Goal: Task Accomplishment & Management: Manage account settings

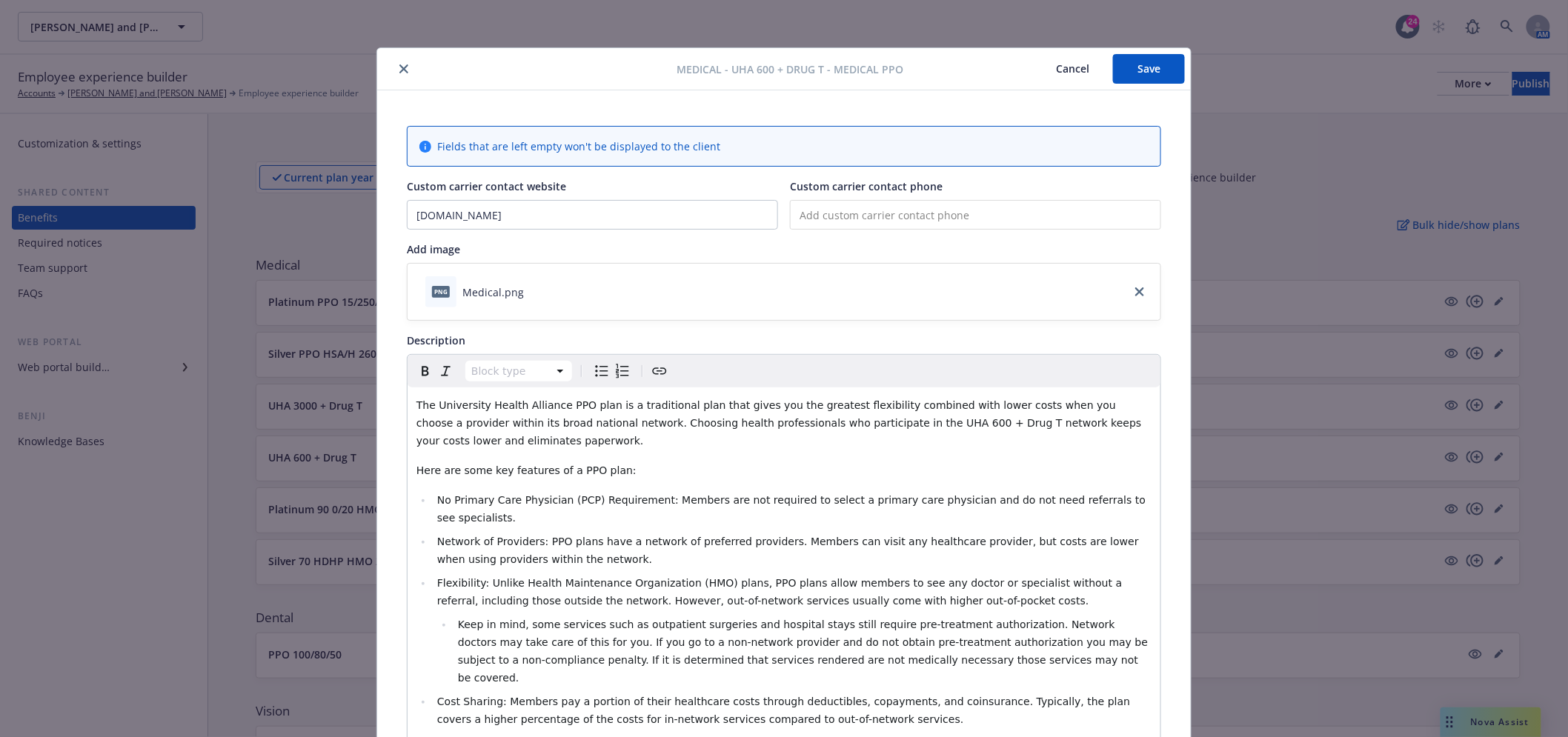
scroll to position [45, 0]
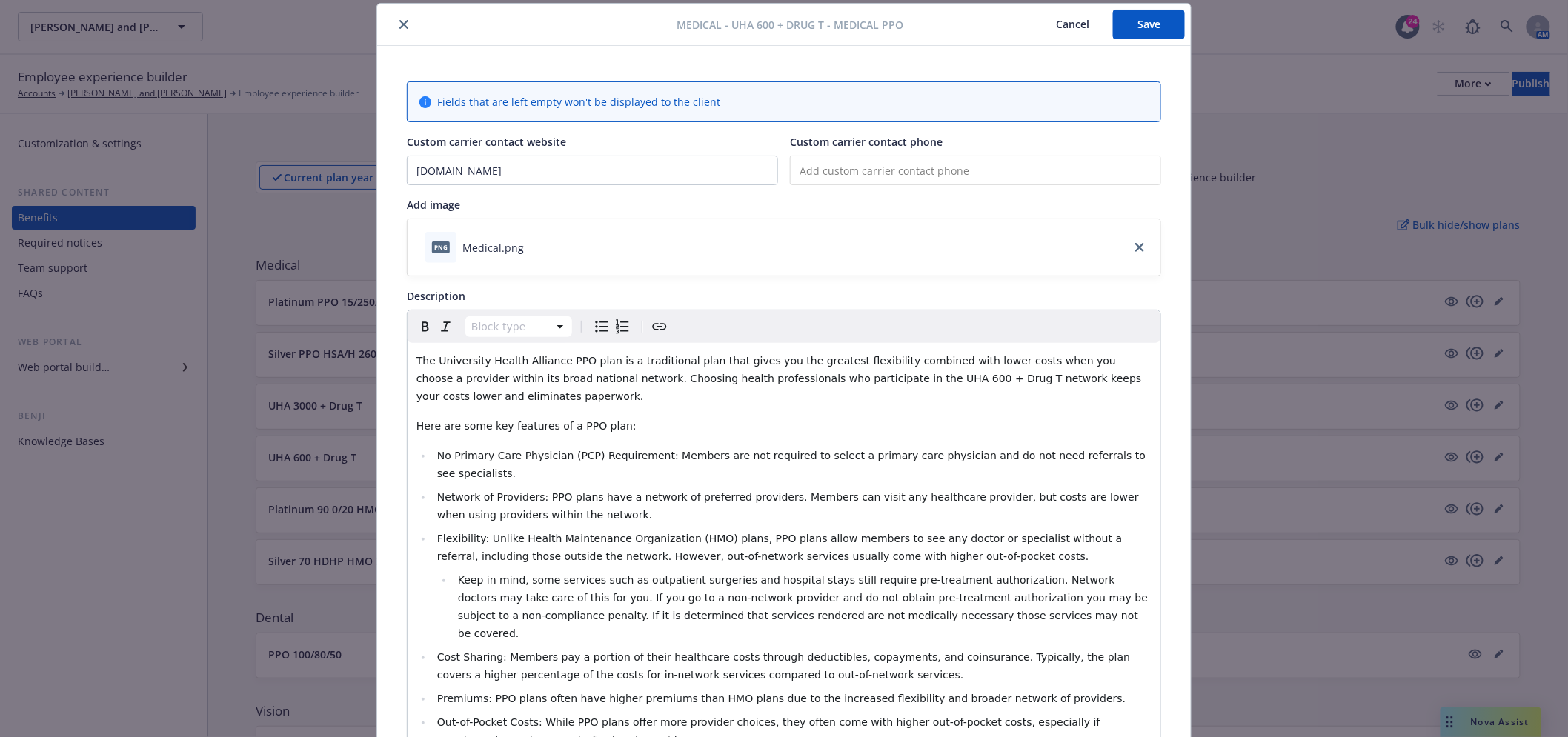
click at [401, 26] on icon "close" at bounding box center [403, 24] width 9 height 9
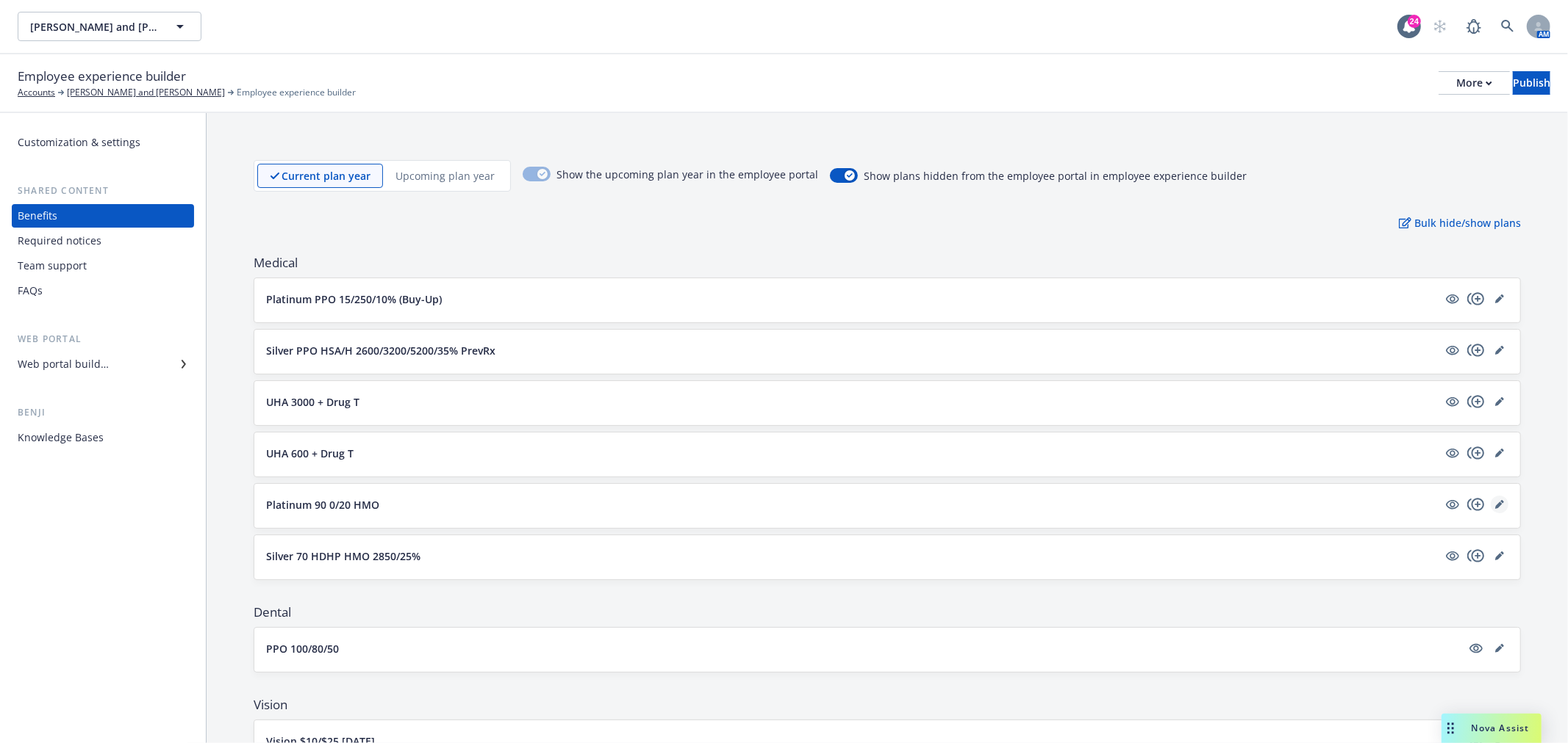
click at [1495, 505] on icon "editPencil" at bounding box center [1499, 505] width 8 height 8
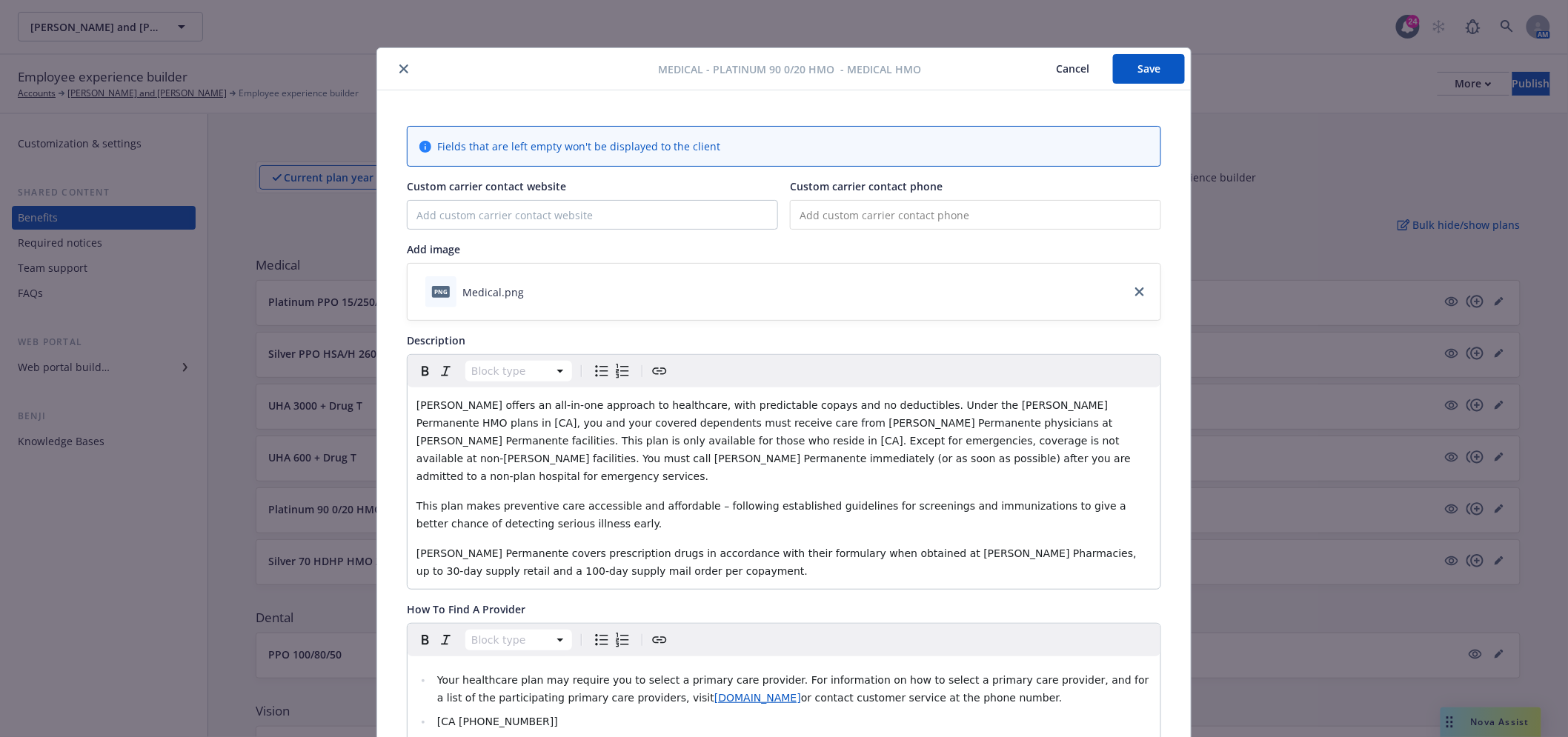
scroll to position [45, 0]
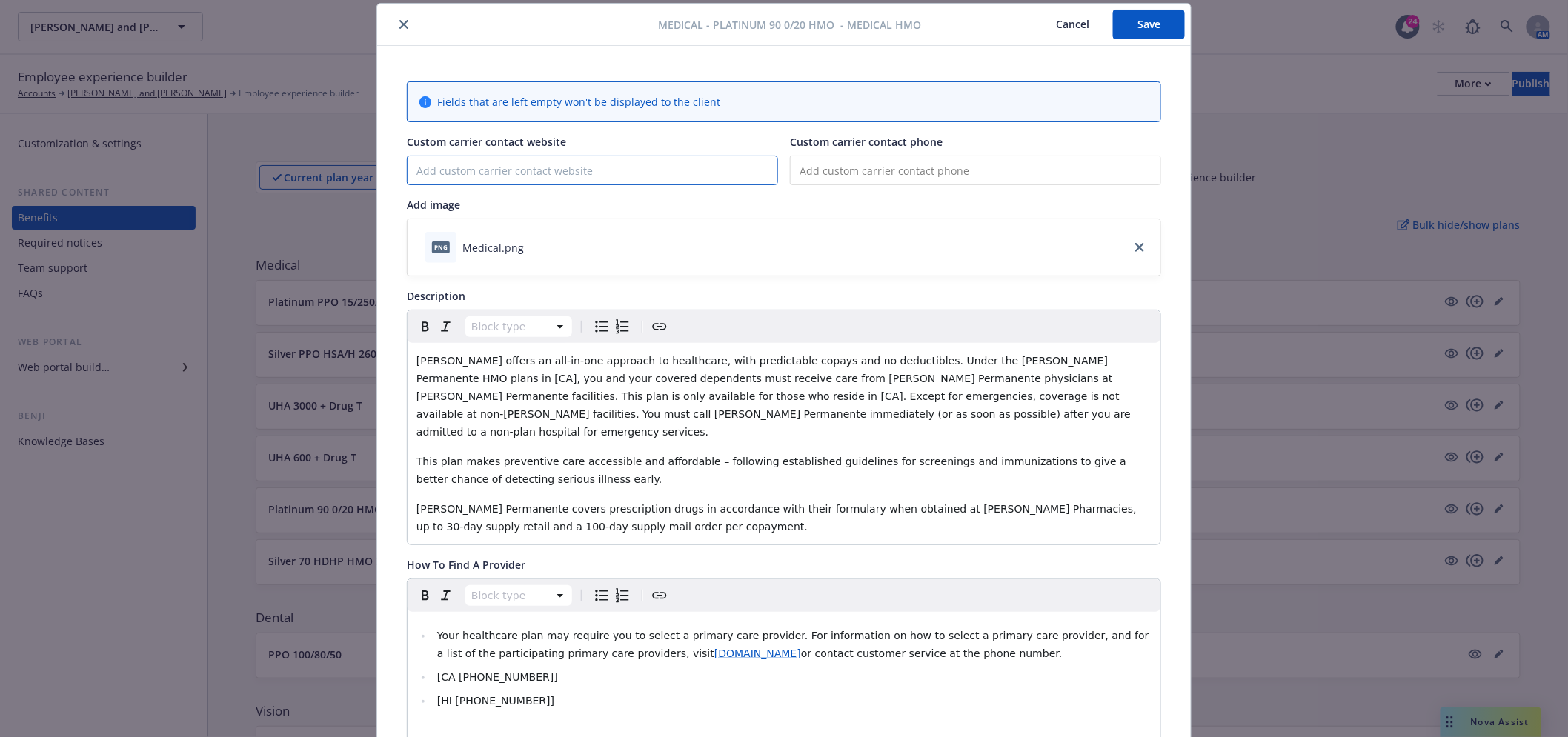
click at [578, 179] on input "Custom carrier contact website" at bounding box center [593, 170] width 370 height 29
type input "[DOMAIN_NAME]"
click at [1128, 39] on div "Medical - Platinum 90 0/20 HMO - Medical HMO Cancel Save" at bounding box center [784, 25] width 814 height 42
click at [1135, 35] on button "Save" at bounding box center [1149, 24] width 71 height 30
click at [399, 20] on icon "close" at bounding box center [403, 24] width 9 height 9
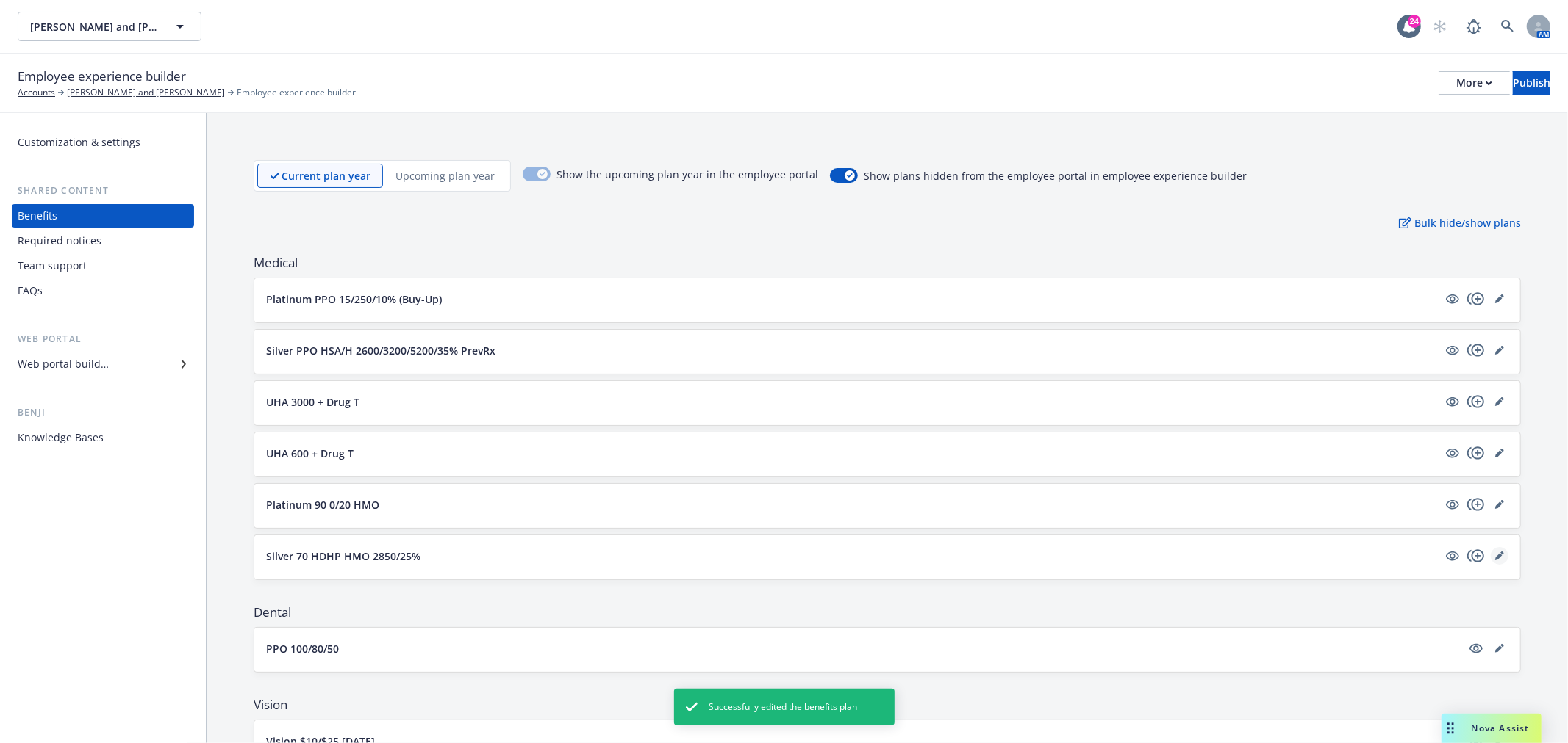
click at [1495, 557] on icon "editPencil" at bounding box center [1499, 555] width 9 height 8
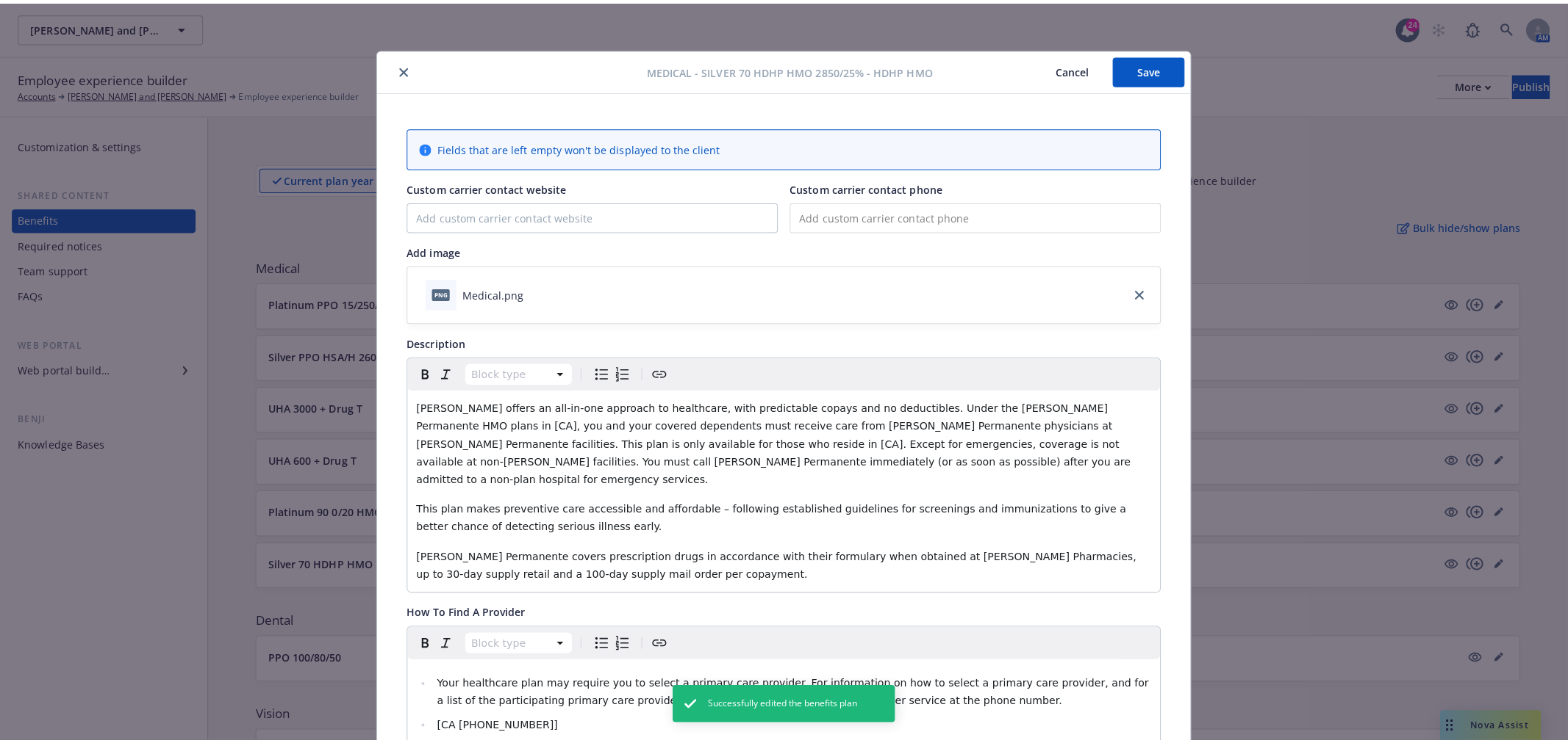
scroll to position [44, 0]
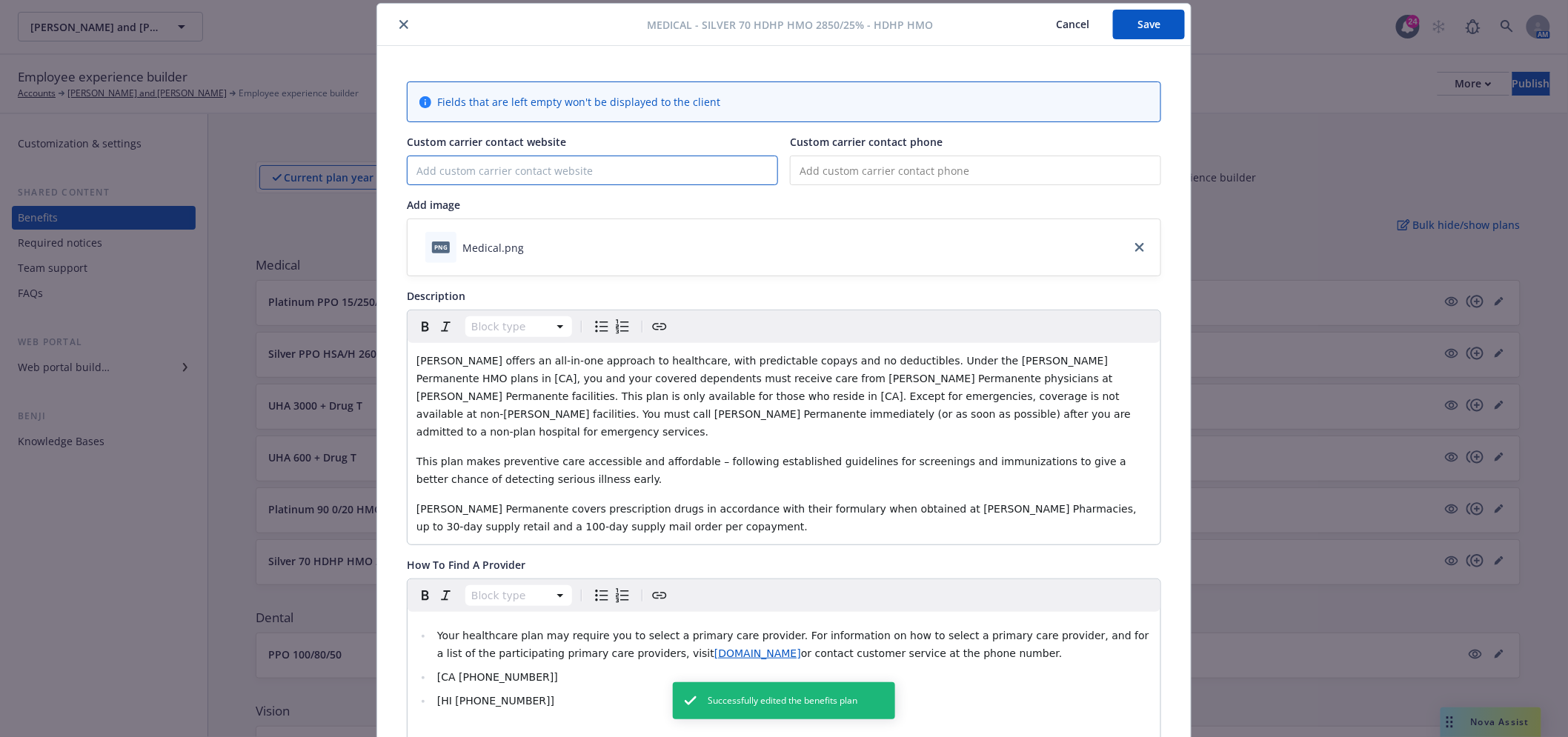
click at [561, 164] on input "Custom carrier contact website" at bounding box center [593, 170] width 370 height 29
type input "[DOMAIN_NAME]"
click at [1137, 22] on button "Save" at bounding box center [1149, 24] width 71 height 30
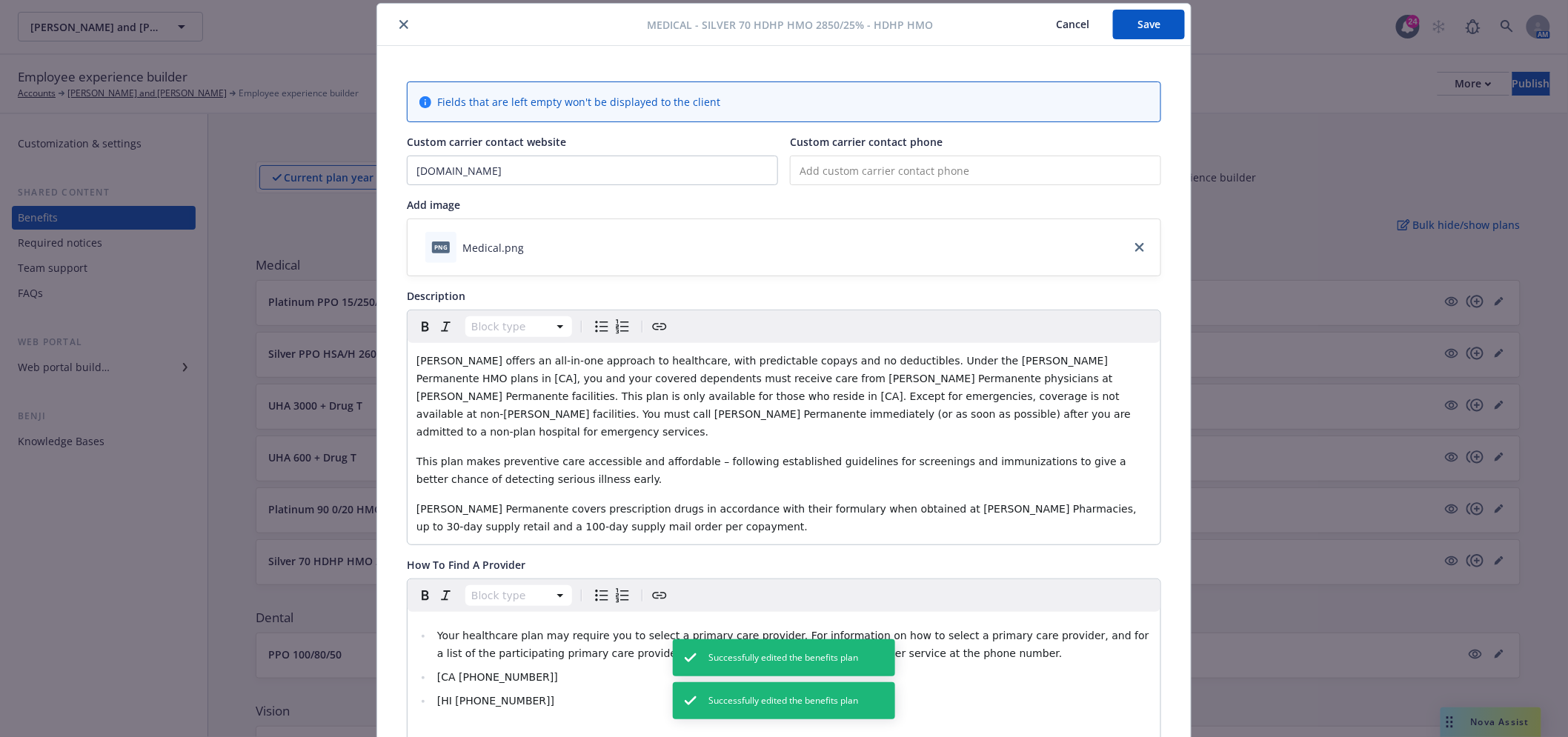
click at [395, 21] on button "close" at bounding box center [404, 24] width 18 height 18
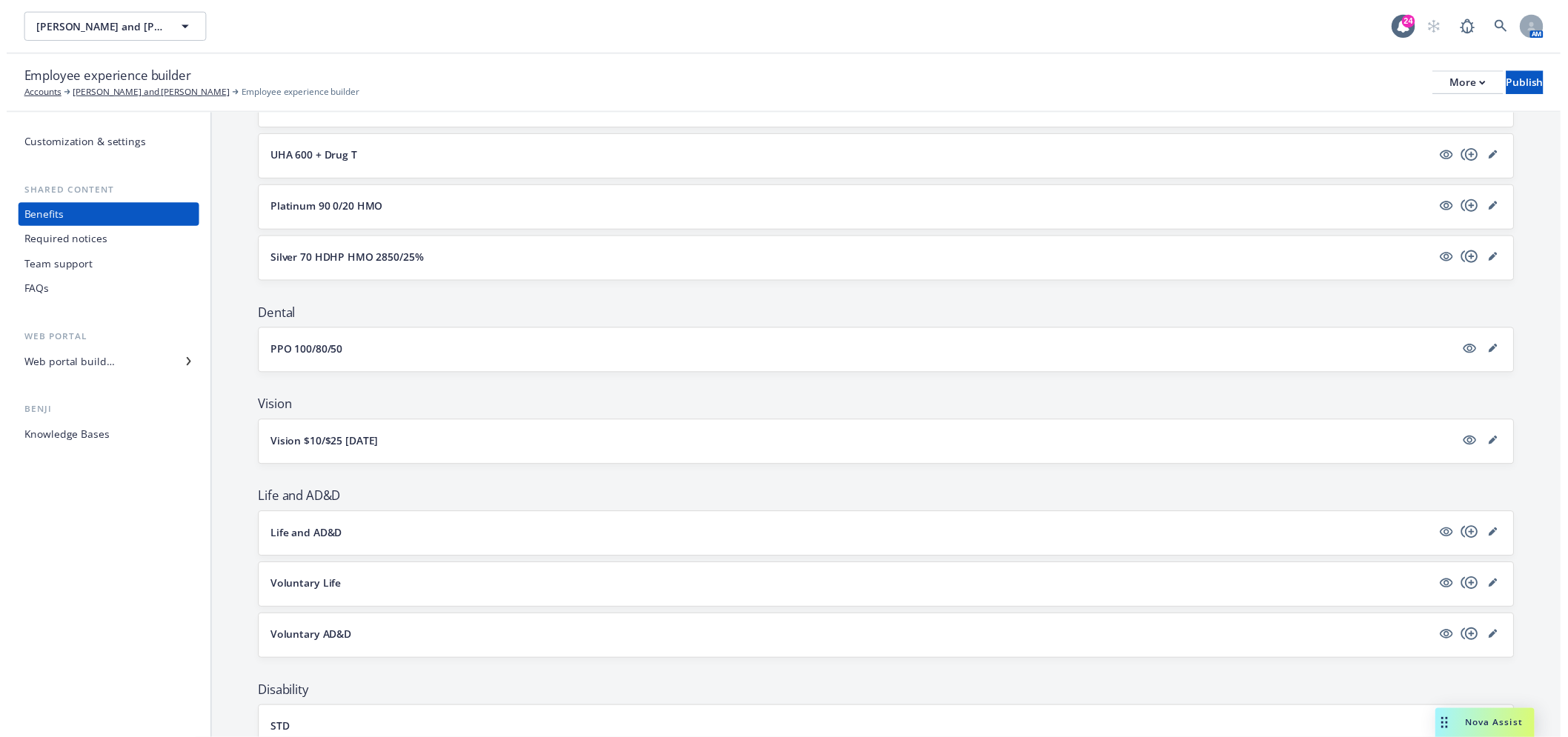
scroll to position [329, 0]
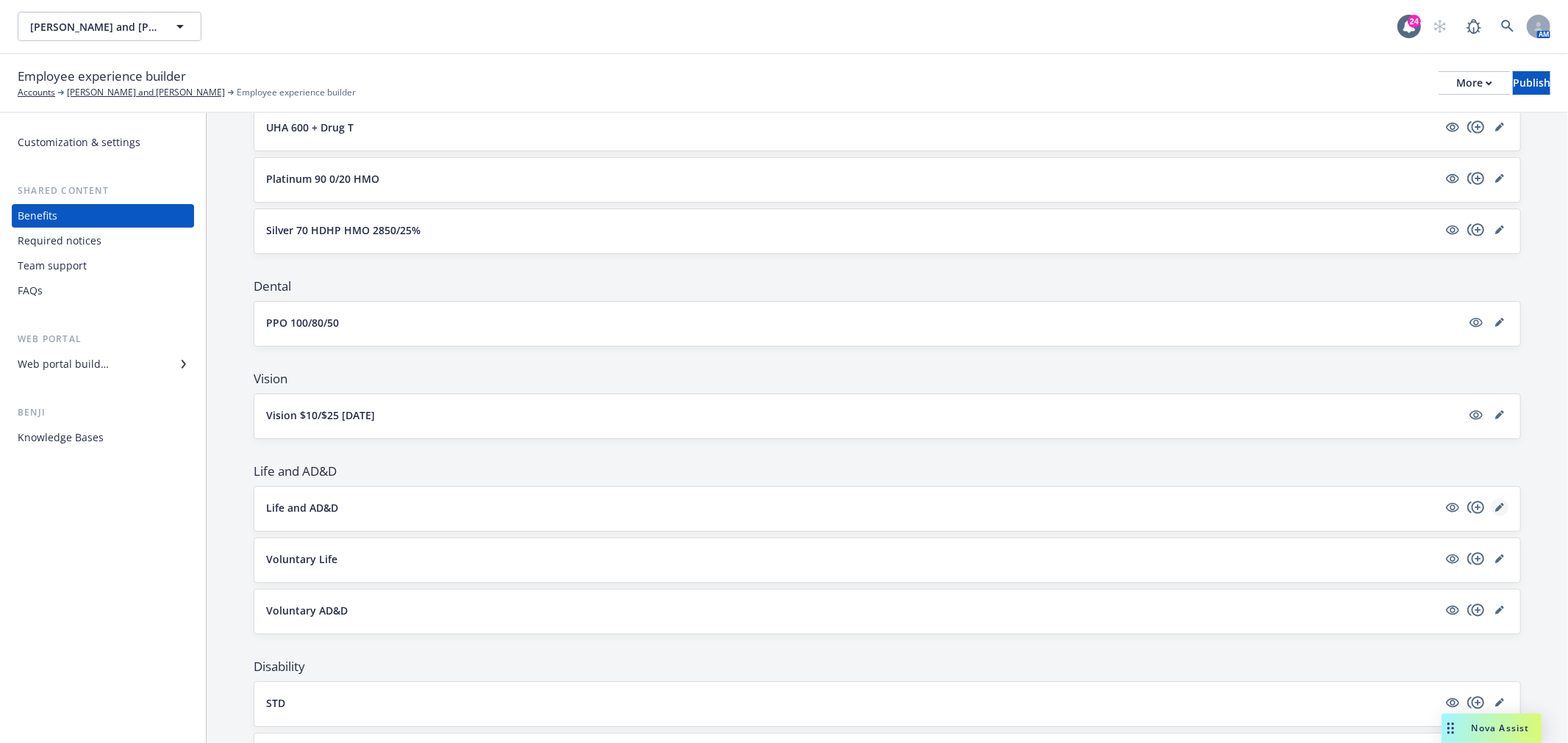
click at [1495, 508] on icon "editPencil" at bounding box center [1499, 509] width 8 height 8
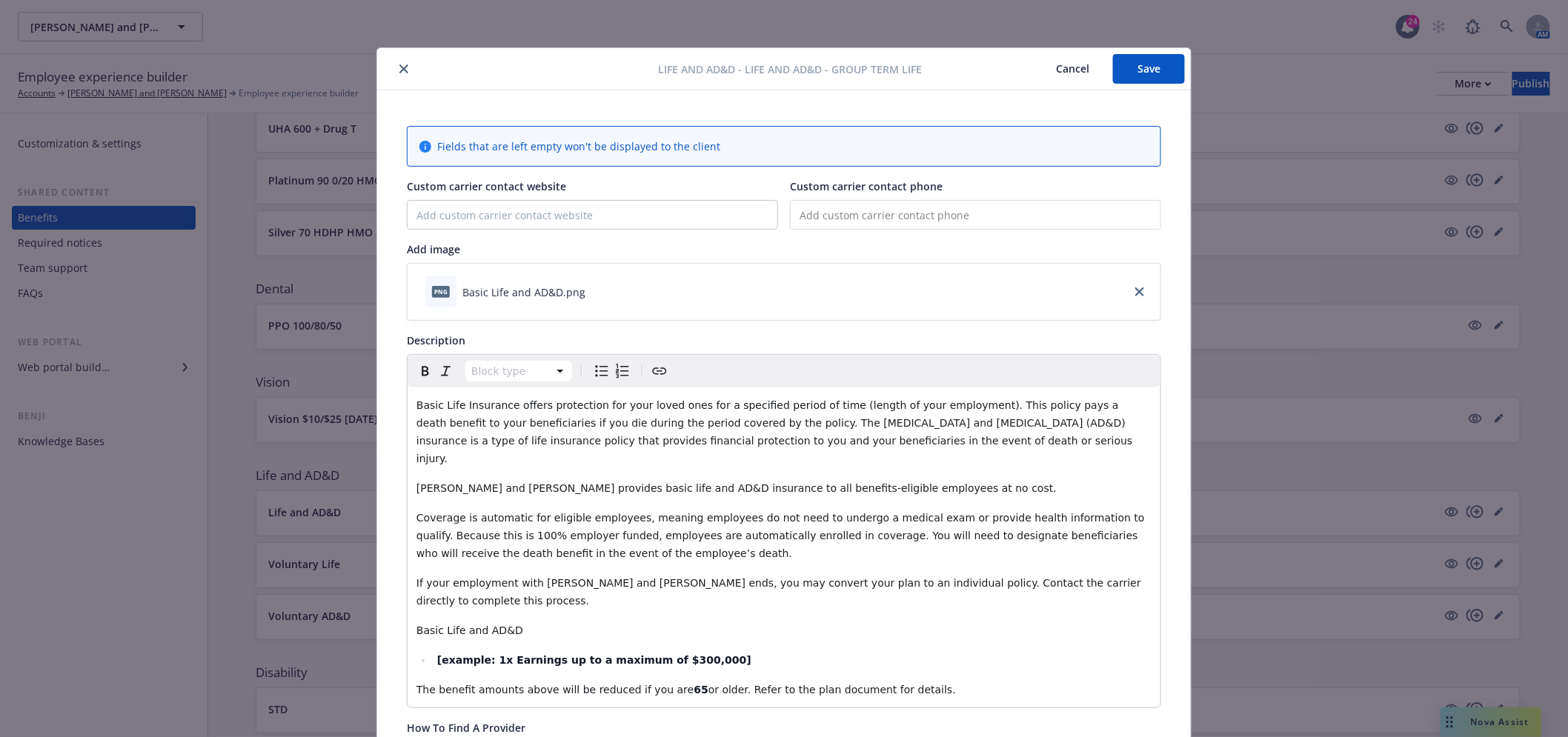
scroll to position [45, 0]
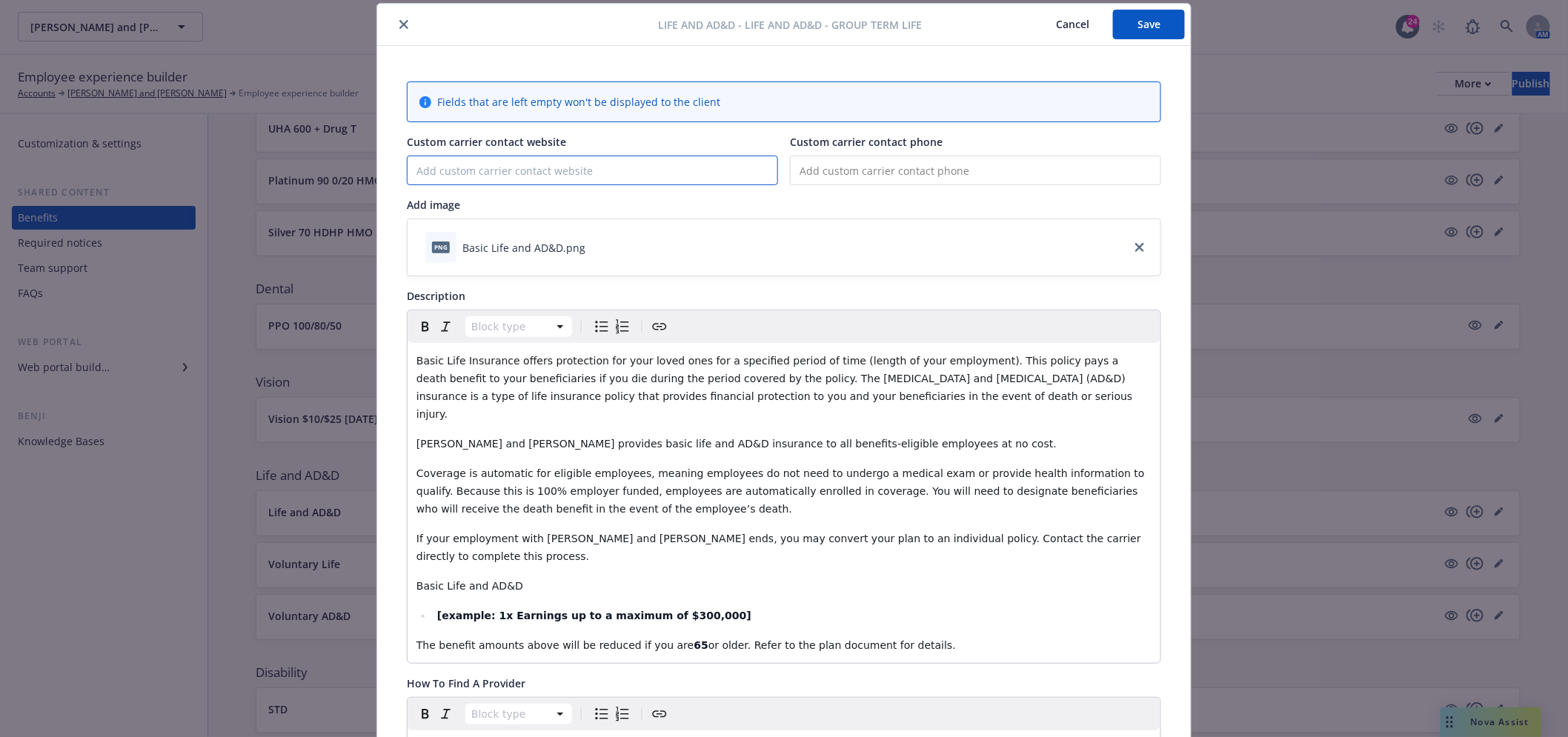
click at [536, 175] on input "Custom carrier contact website" at bounding box center [593, 170] width 370 height 29
type input "[DOMAIN_NAME]"
click at [1128, 31] on button "Save" at bounding box center [1149, 24] width 71 height 30
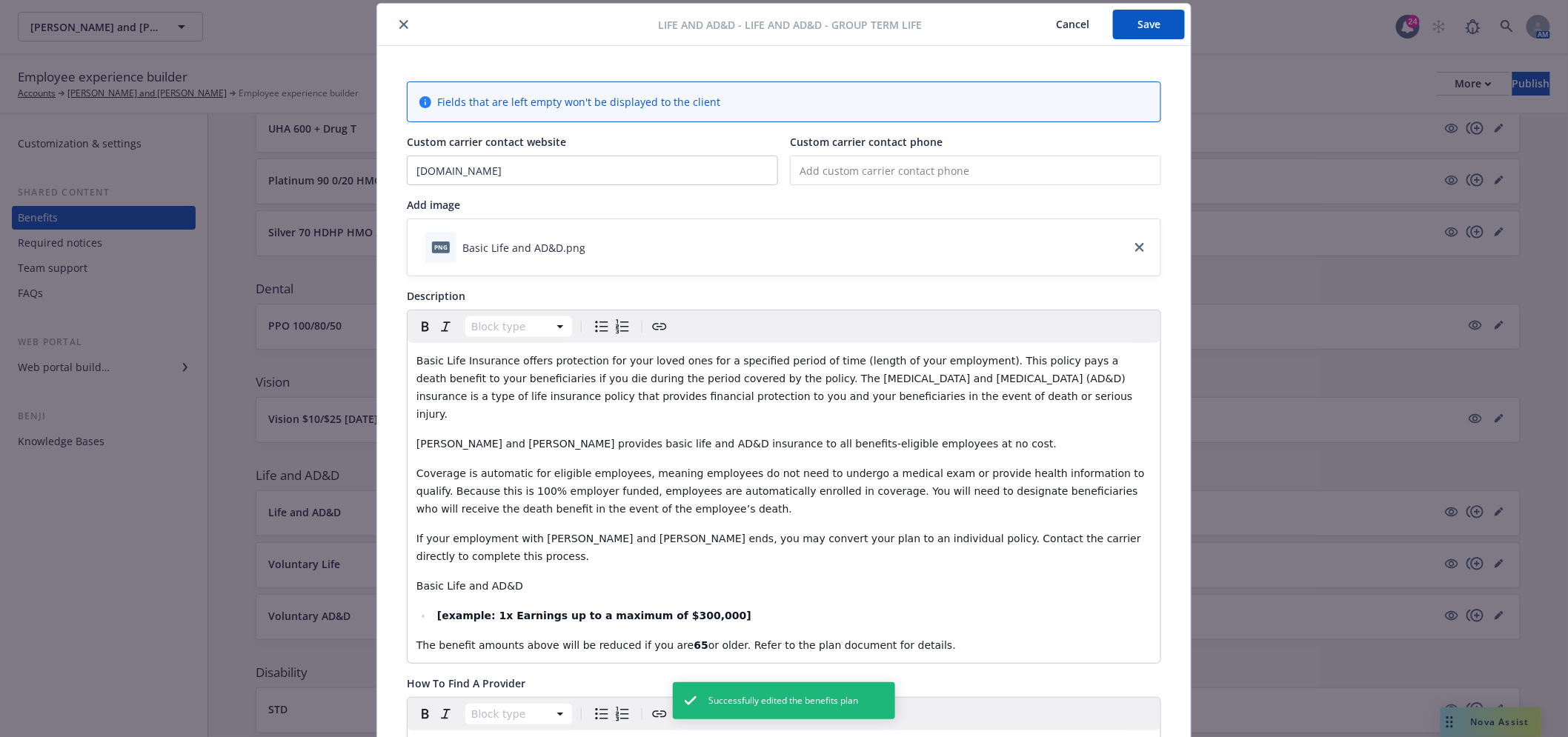
click at [401, 23] on icon "close" at bounding box center [403, 24] width 9 height 9
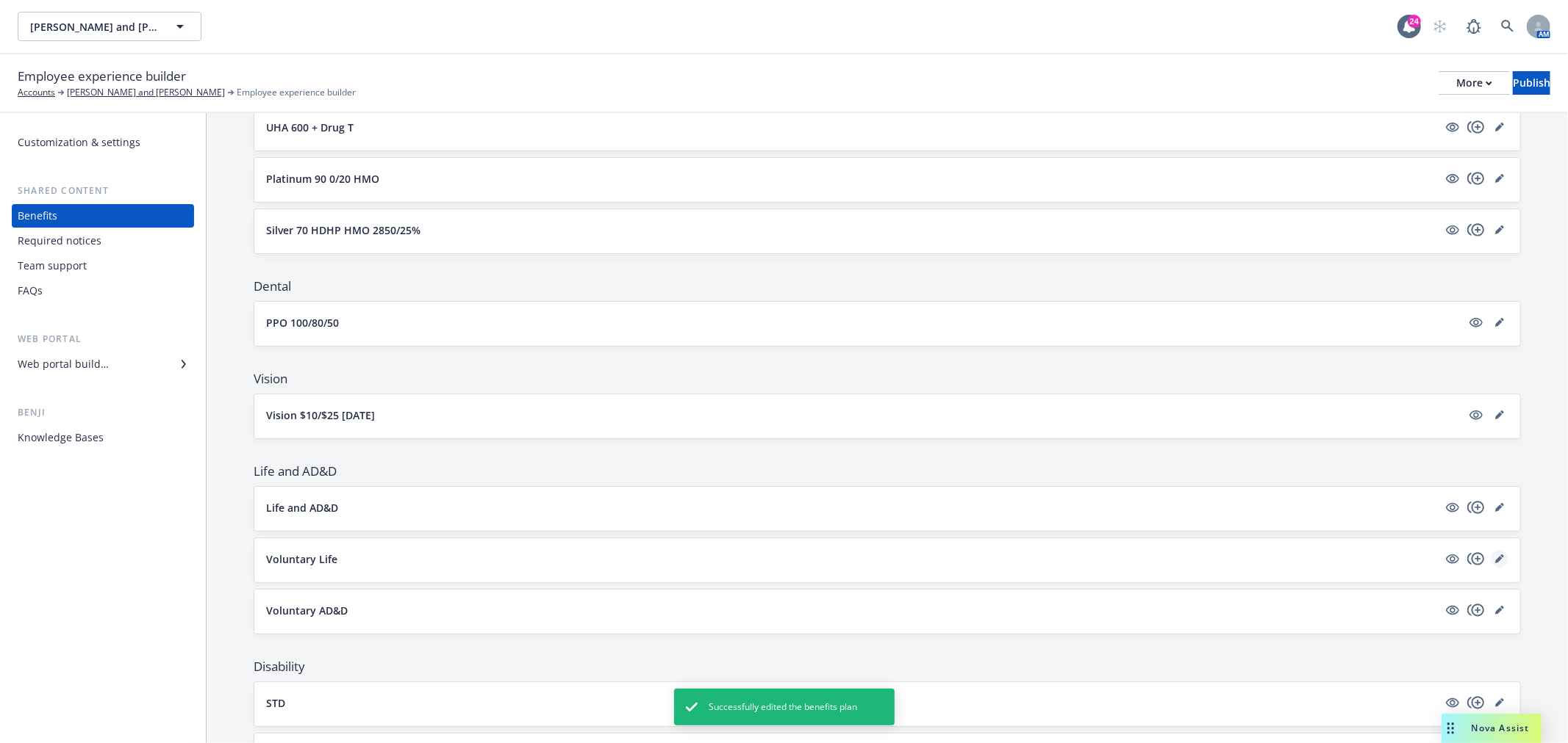
click at [1495, 561] on icon "editPencil" at bounding box center [1499, 560] width 8 height 8
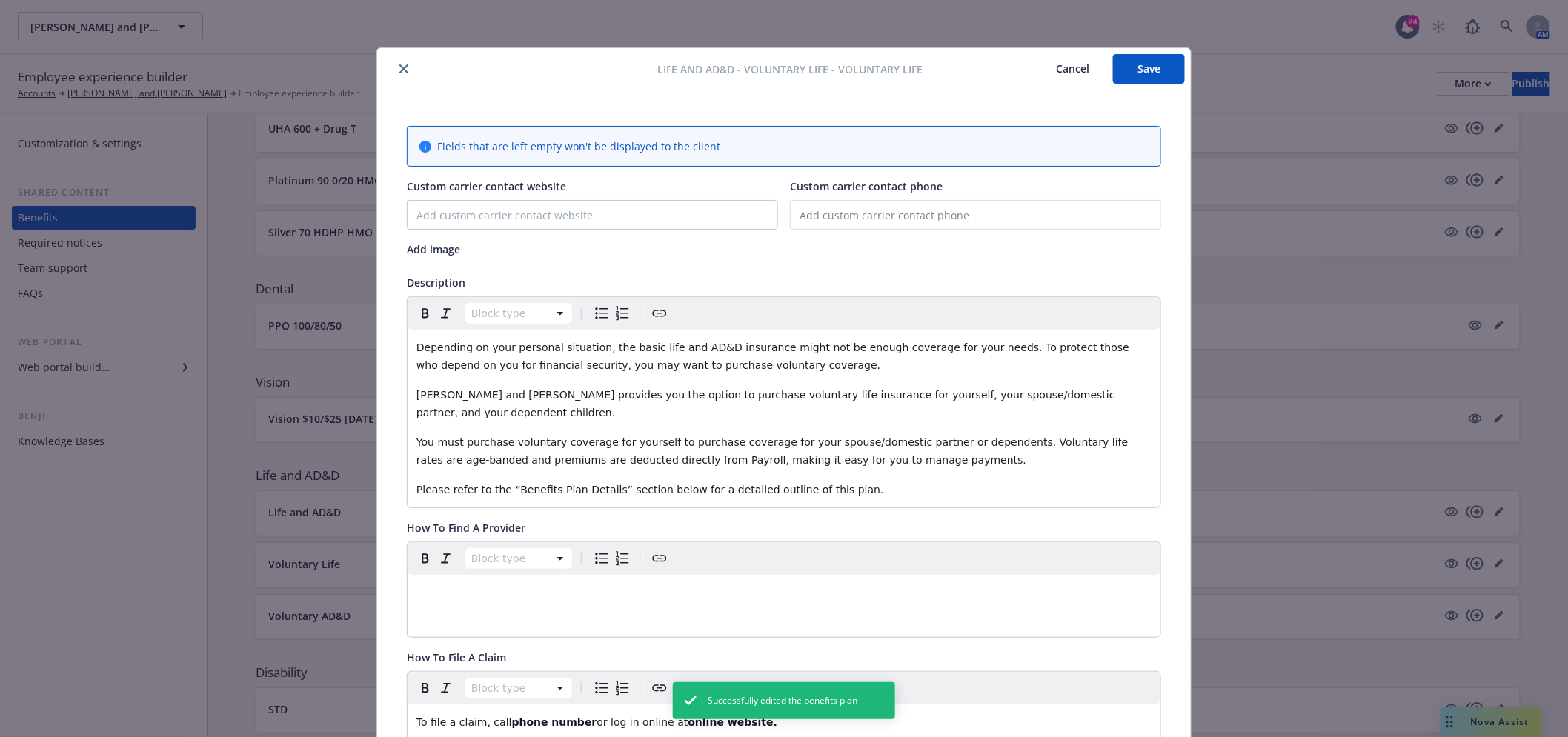
scroll to position [45, 0]
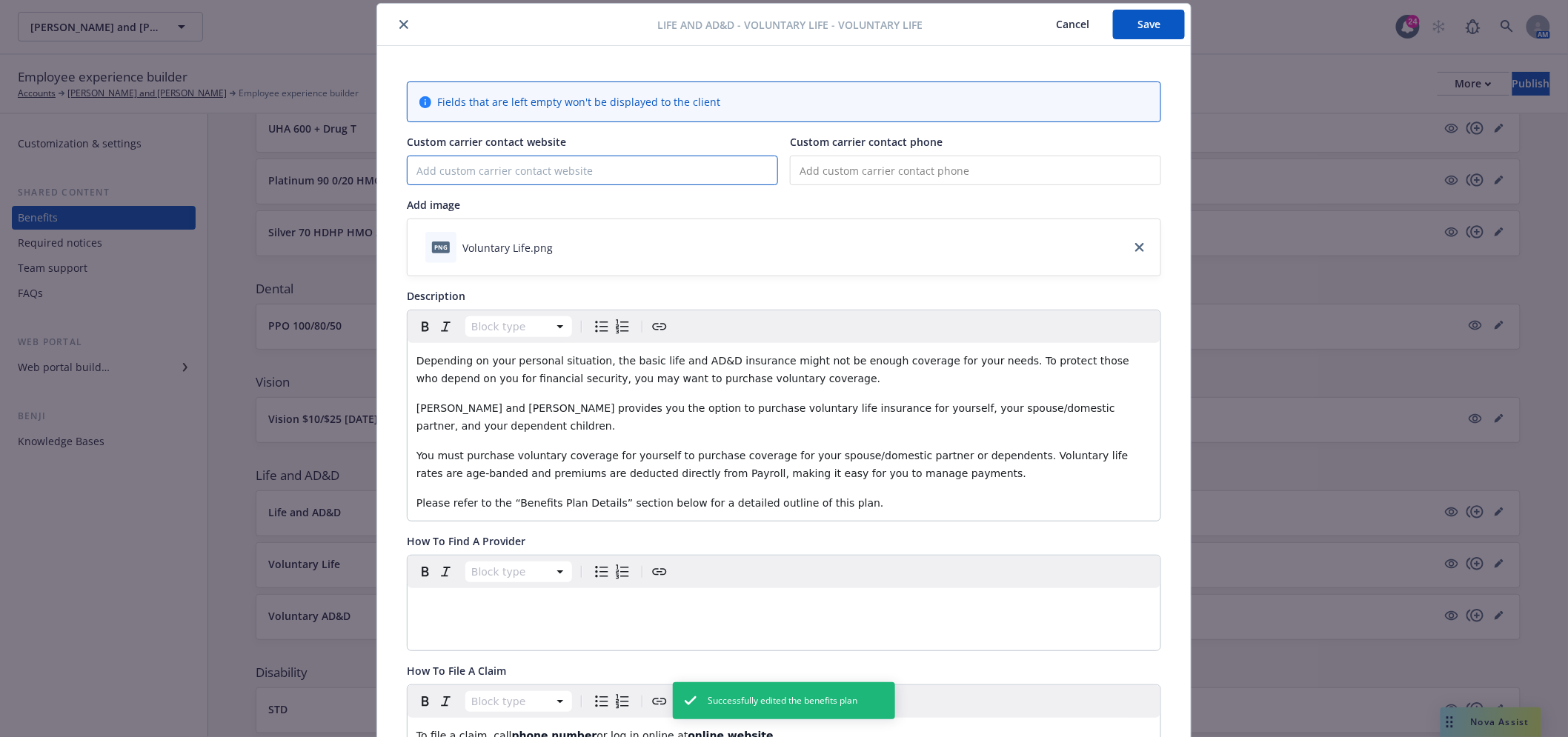
click at [647, 172] on input "Custom carrier contact website" at bounding box center [593, 170] width 370 height 29
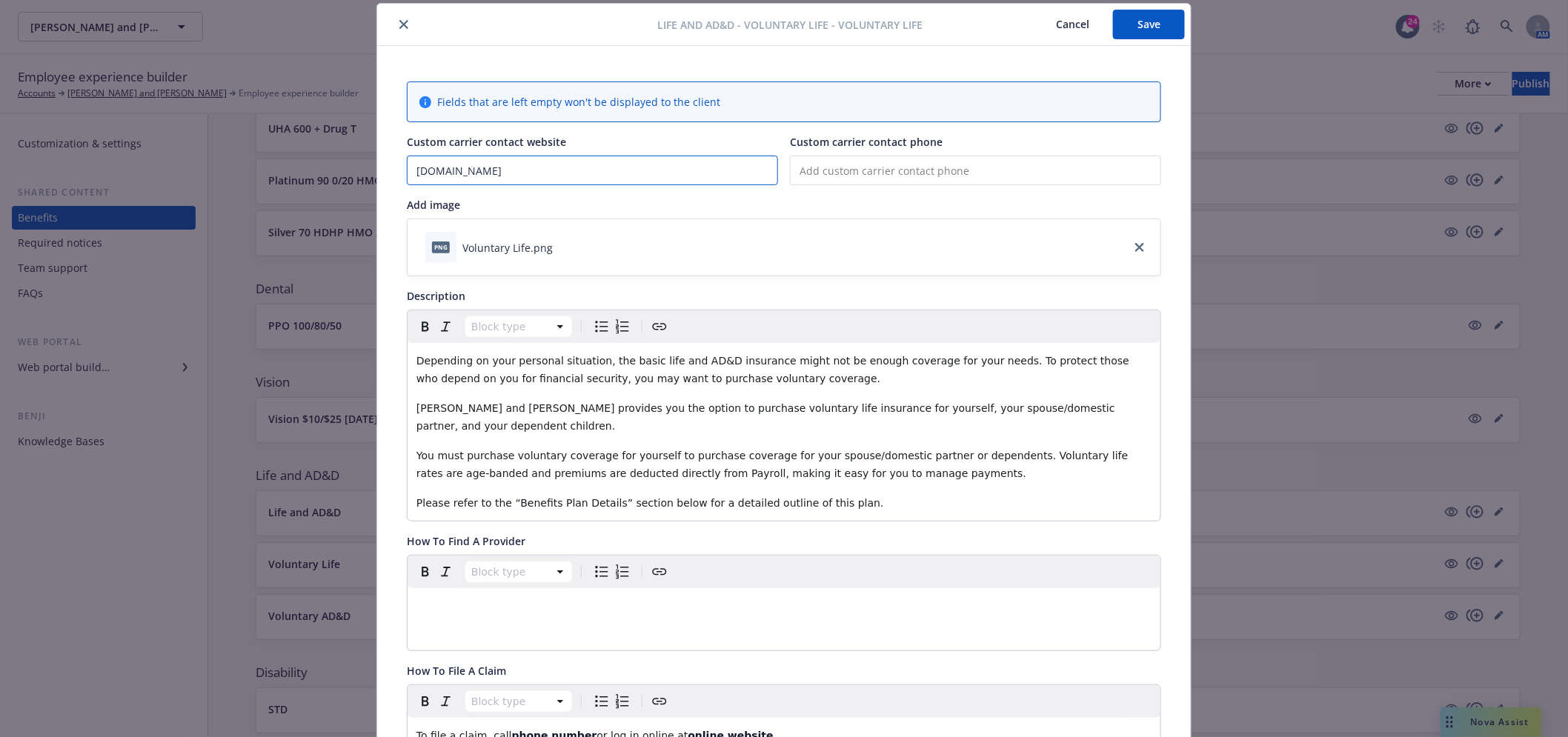
type input "[DOMAIN_NAME]"
click at [1154, 25] on button "Save" at bounding box center [1149, 24] width 71 height 30
click at [399, 22] on icon "close" at bounding box center [403, 24] width 9 height 9
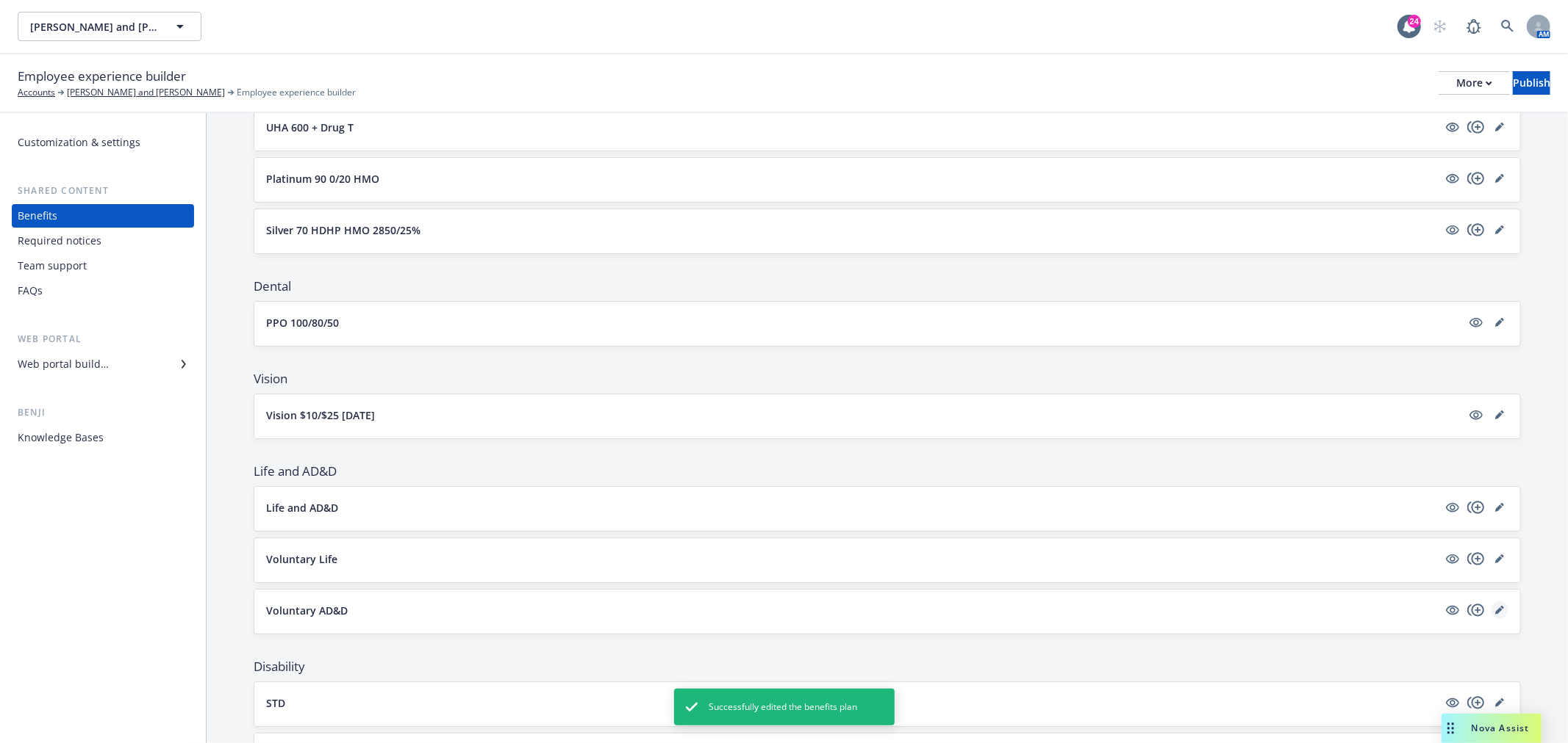
click at [1495, 611] on icon "editPencil" at bounding box center [1499, 611] width 8 height 8
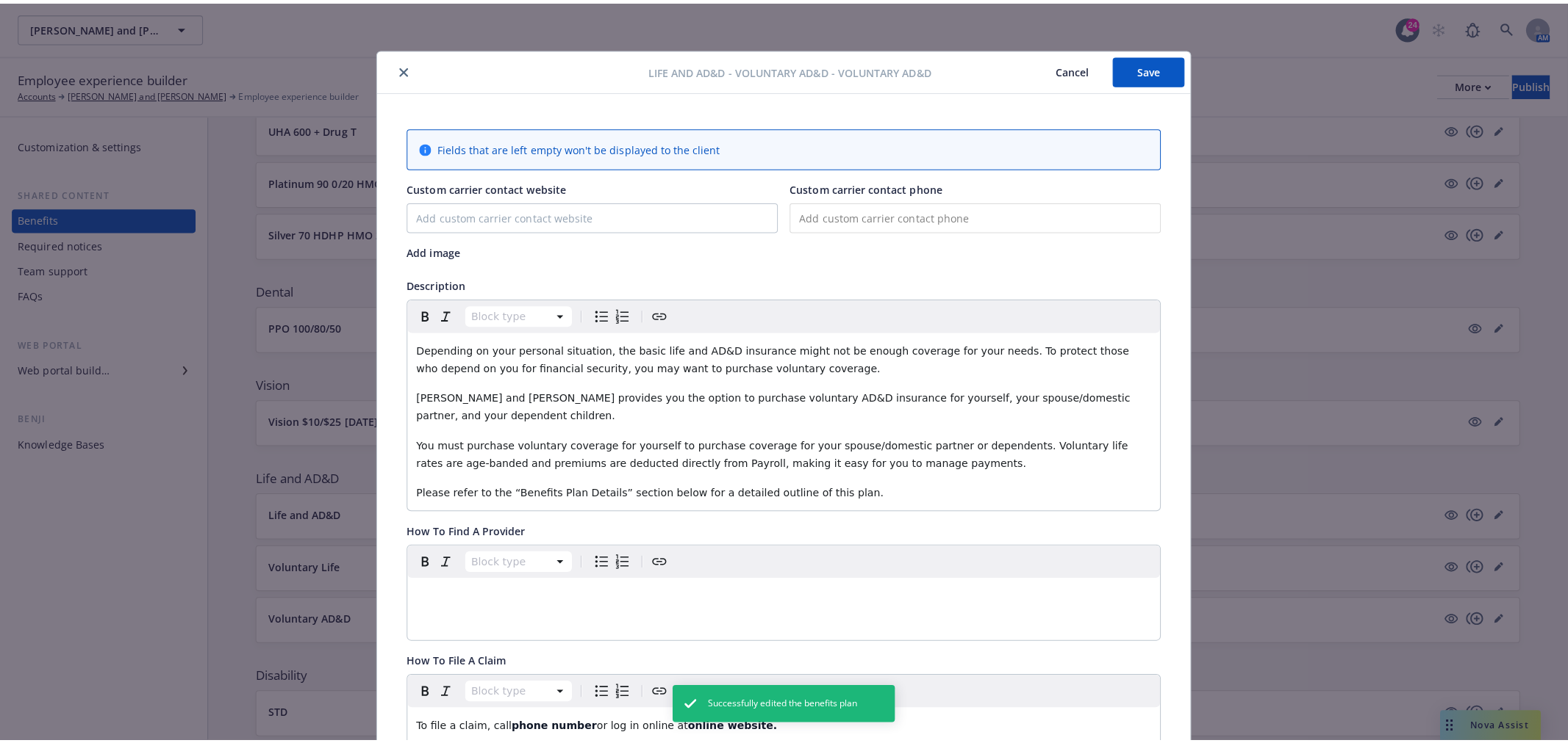
scroll to position [44, 0]
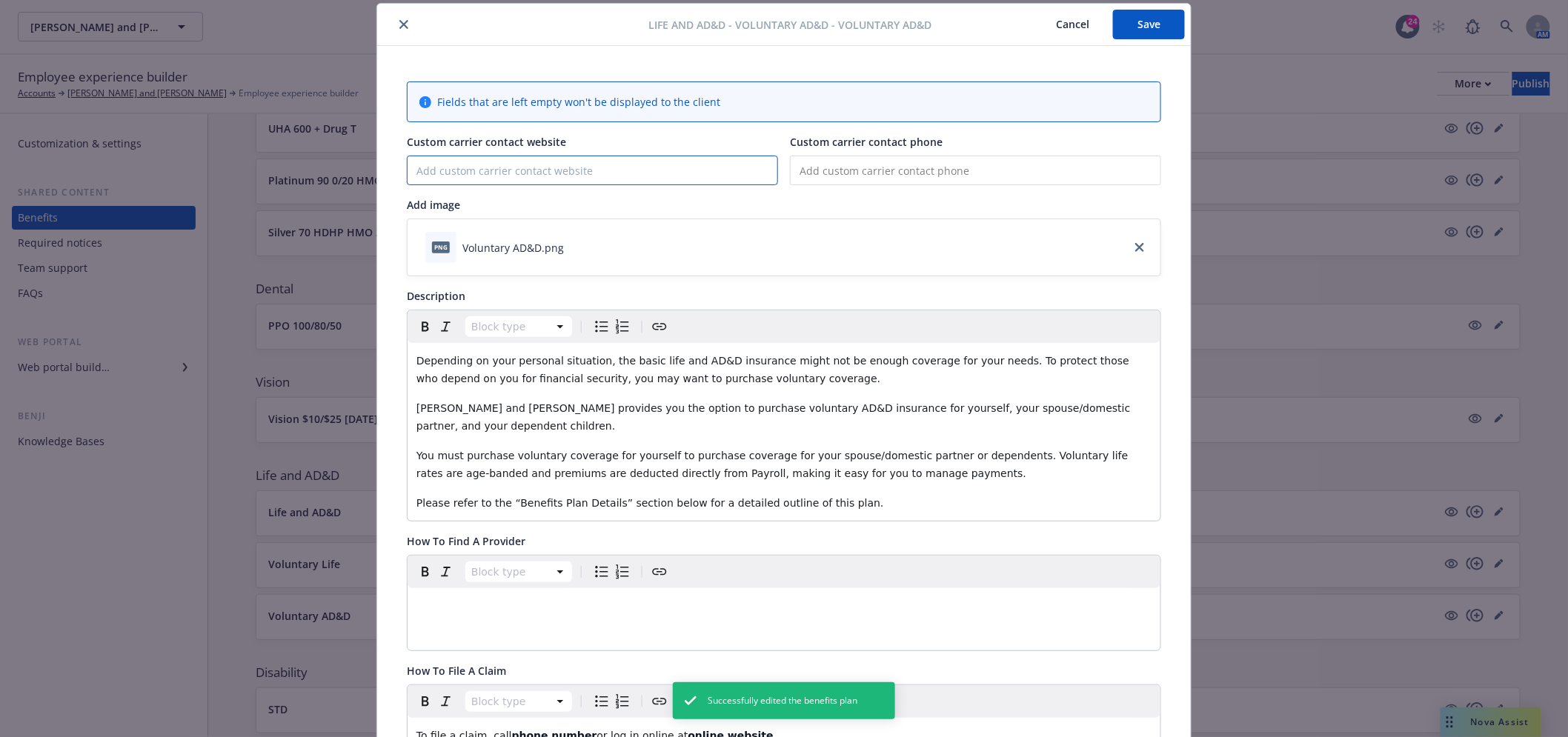
click at [676, 168] on input "Custom carrier contact website" at bounding box center [593, 170] width 370 height 29
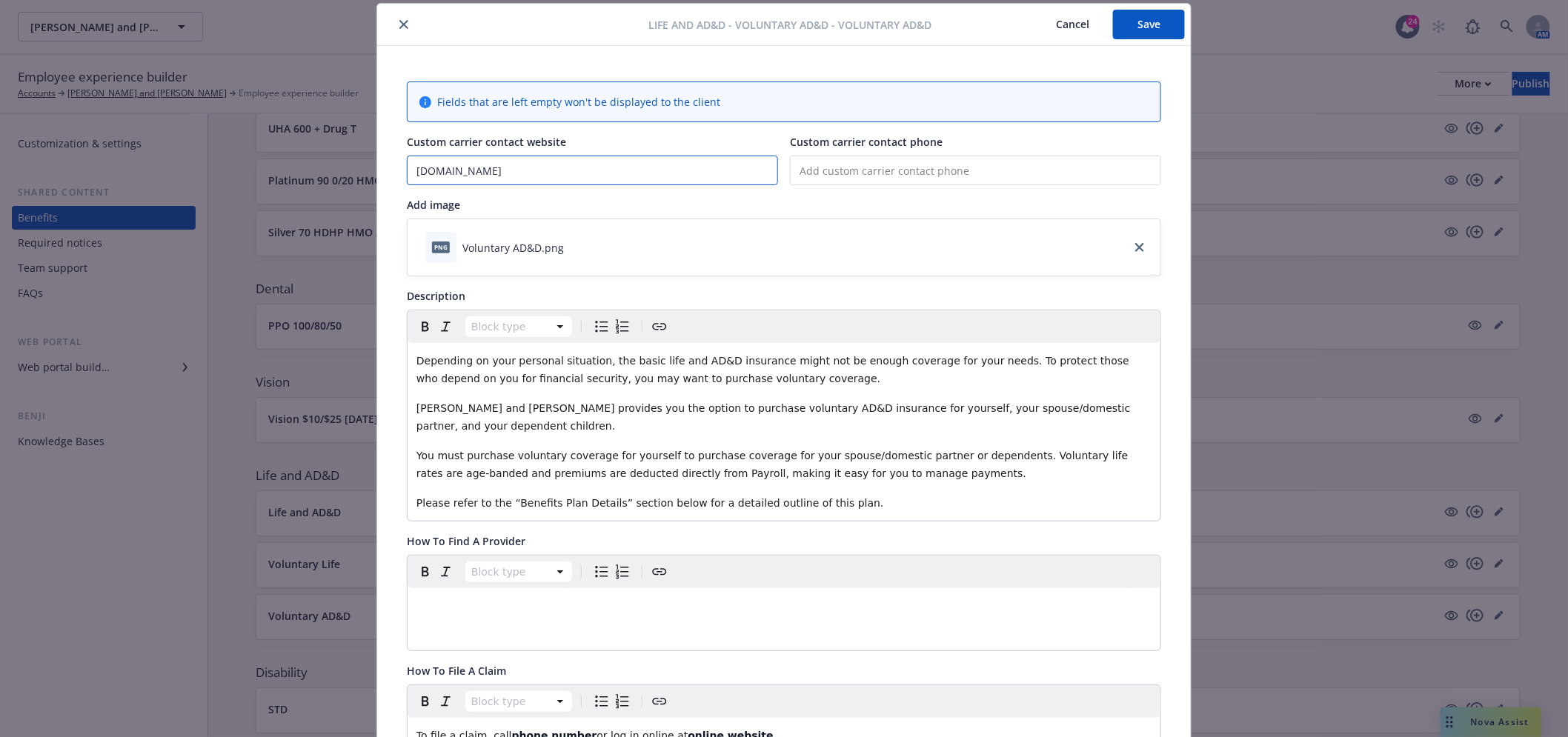
type input "[DOMAIN_NAME]"
click at [1142, 26] on button "Save" at bounding box center [1149, 24] width 71 height 30
click at [399, 24] on icon "close" at bounding box center [403, 24] width 9 height 9
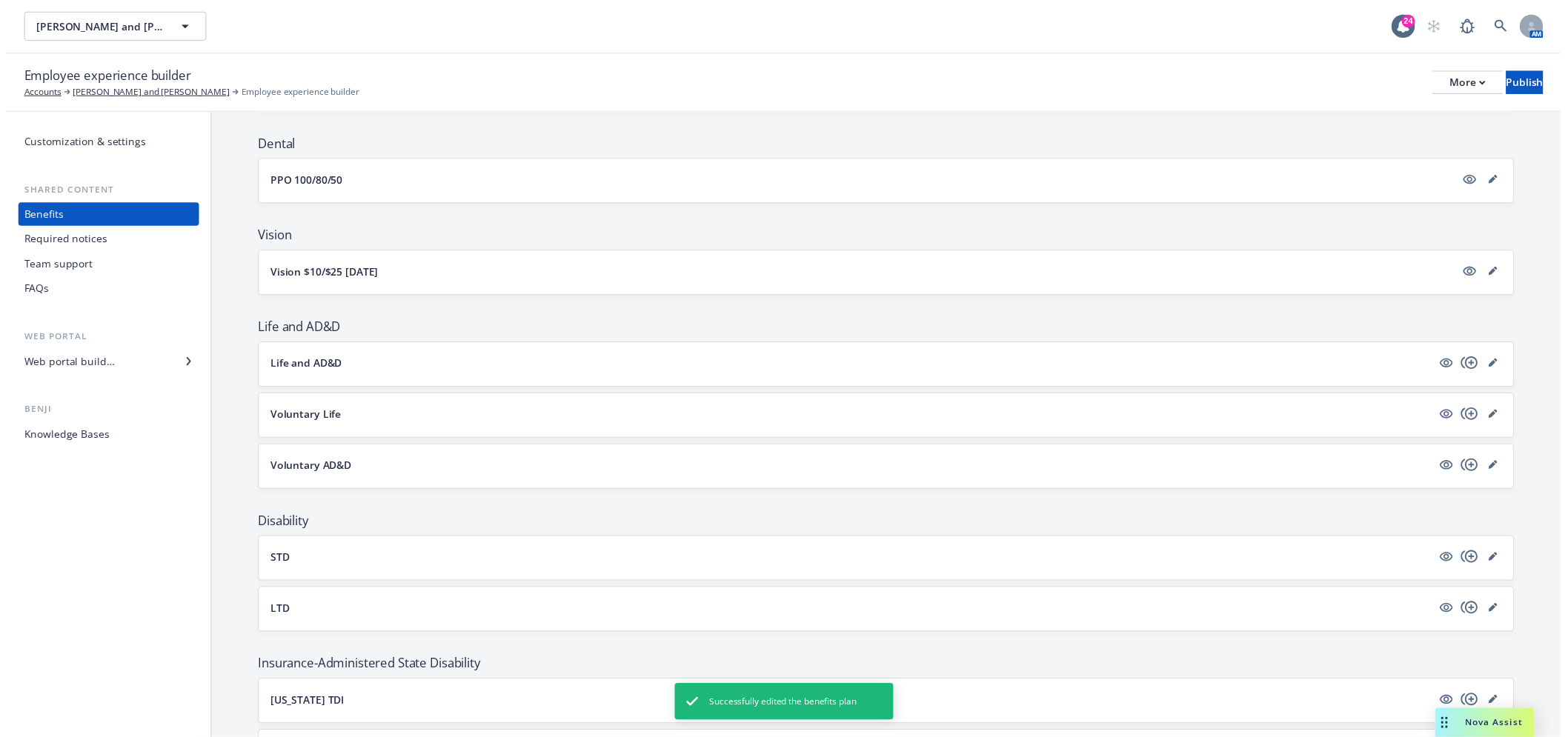
scroll to position [493, 0]
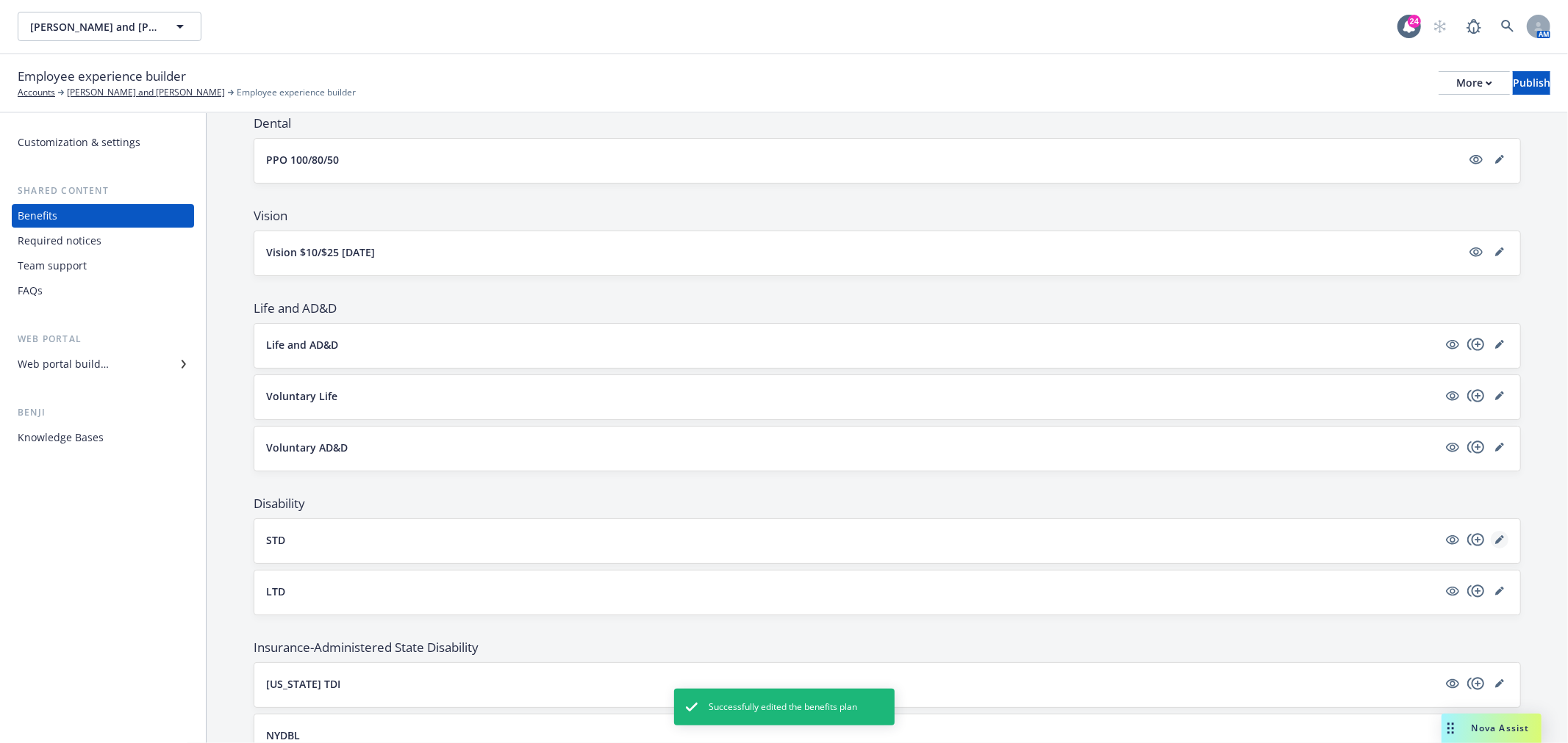
click at [1494, 542] on link "editPencil" at bounding box center [1499, 540] width 18 height 18
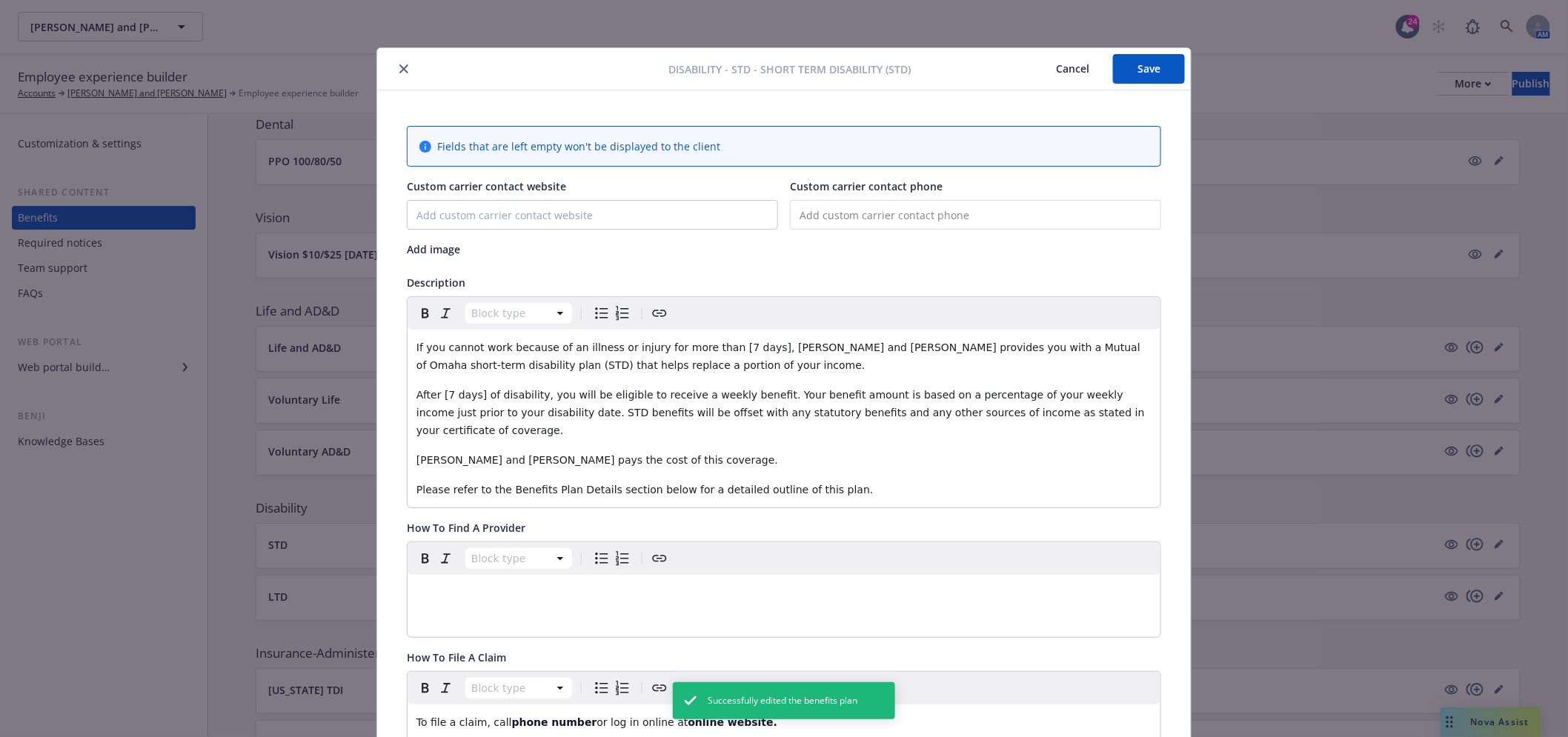
scroll to position [45, 0]
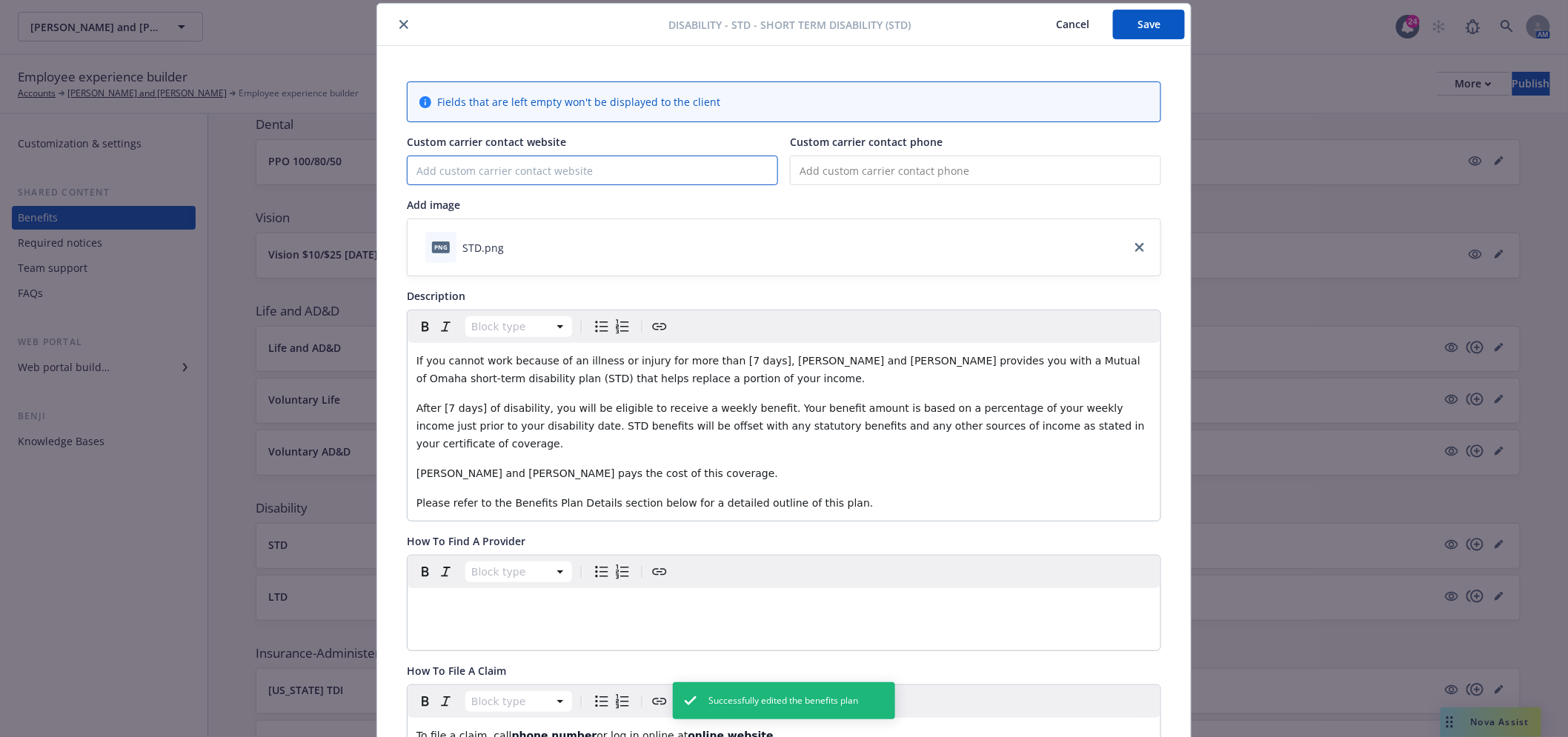
click at [468, 157] on input "Custom carrier contact website" at bounding box center [593, 170] width 370 height 29
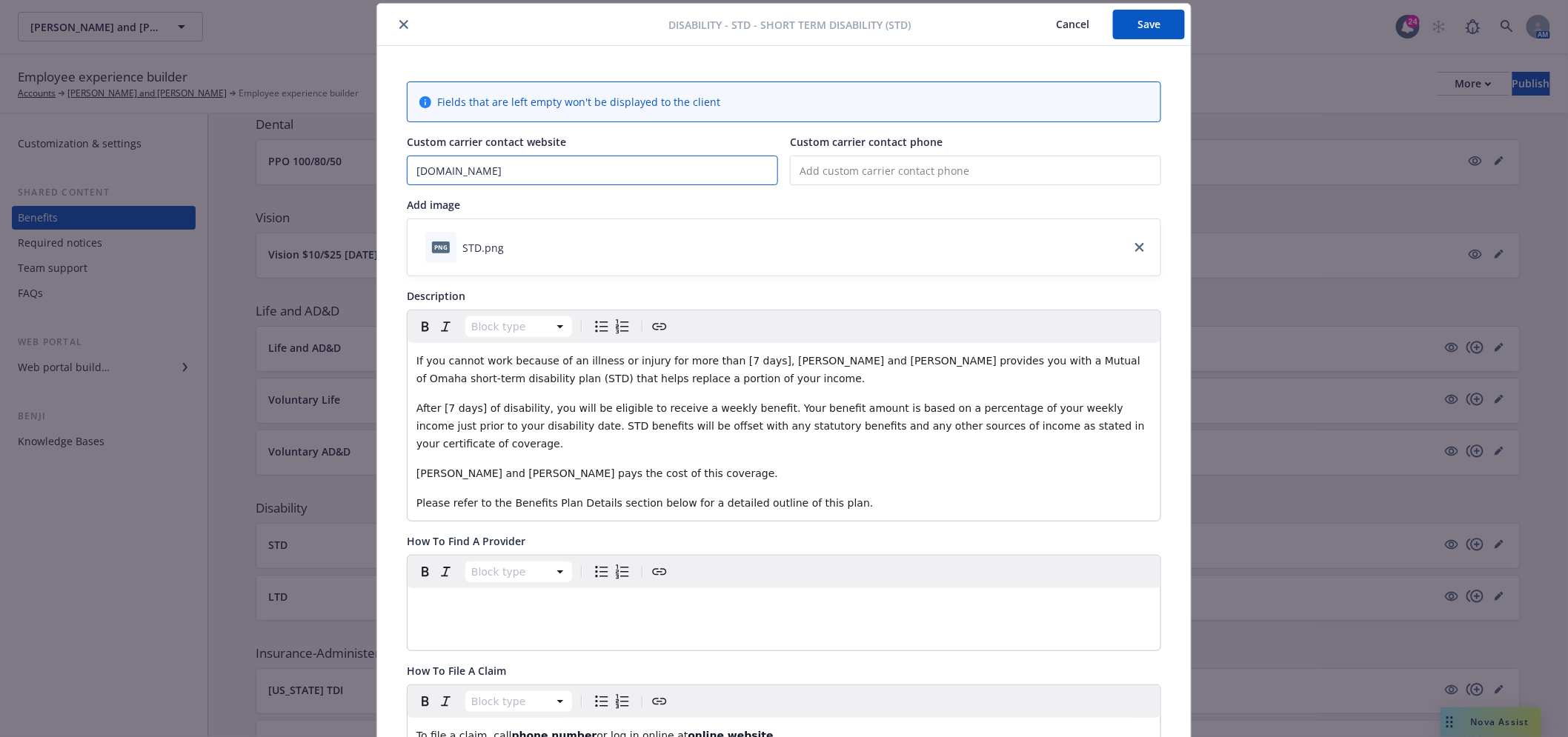
type input "[DOMAIN_NAME]"
click at [1162, 34] on button "Save" at bounding box center [1149, 24] width 71 height 30
click at [399, 24] on icon "close" at bounding box center [403, 24] width 9 height 9
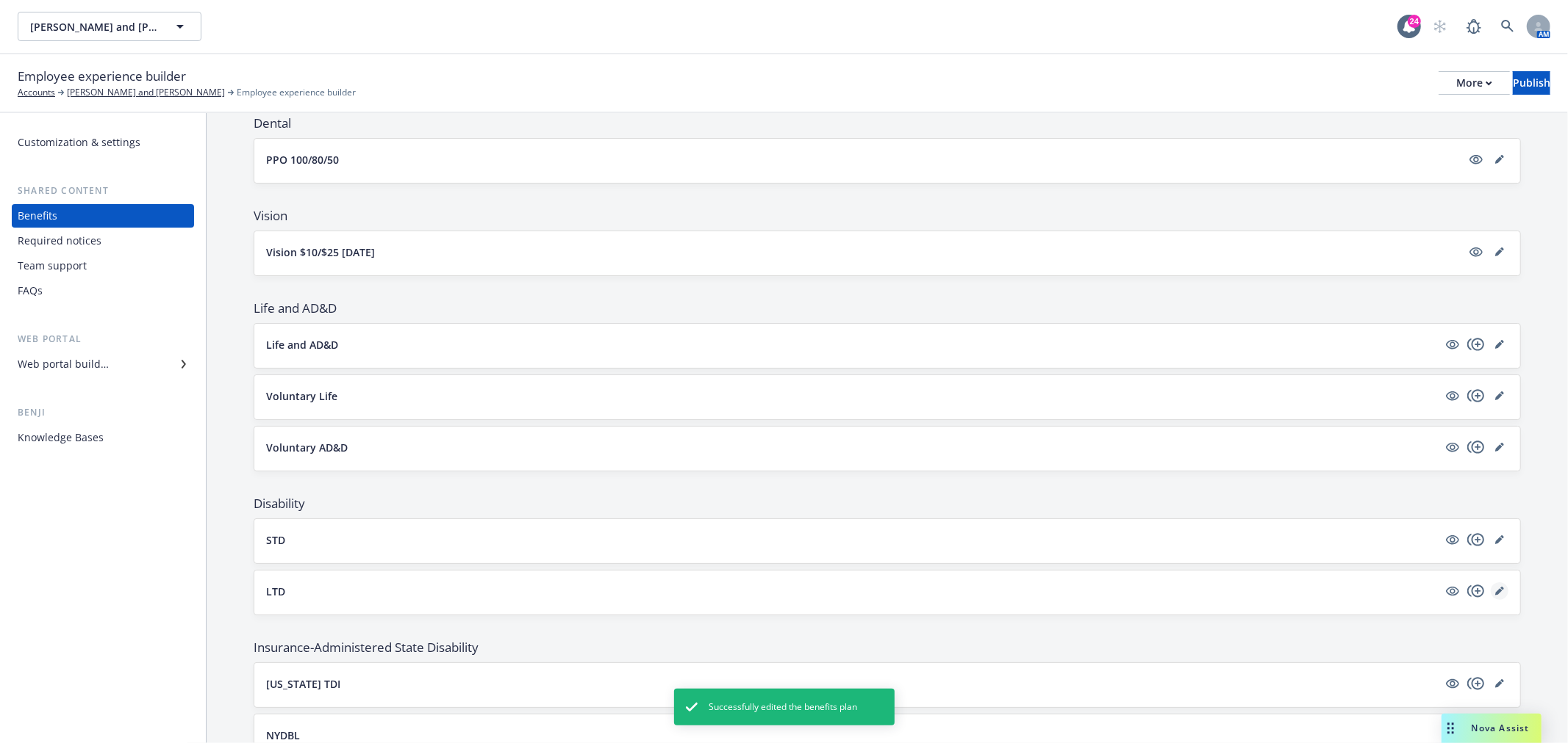
click at [1495, 591] on icon "editPencil" at bounding box center [1499, 591] width 9 height 8
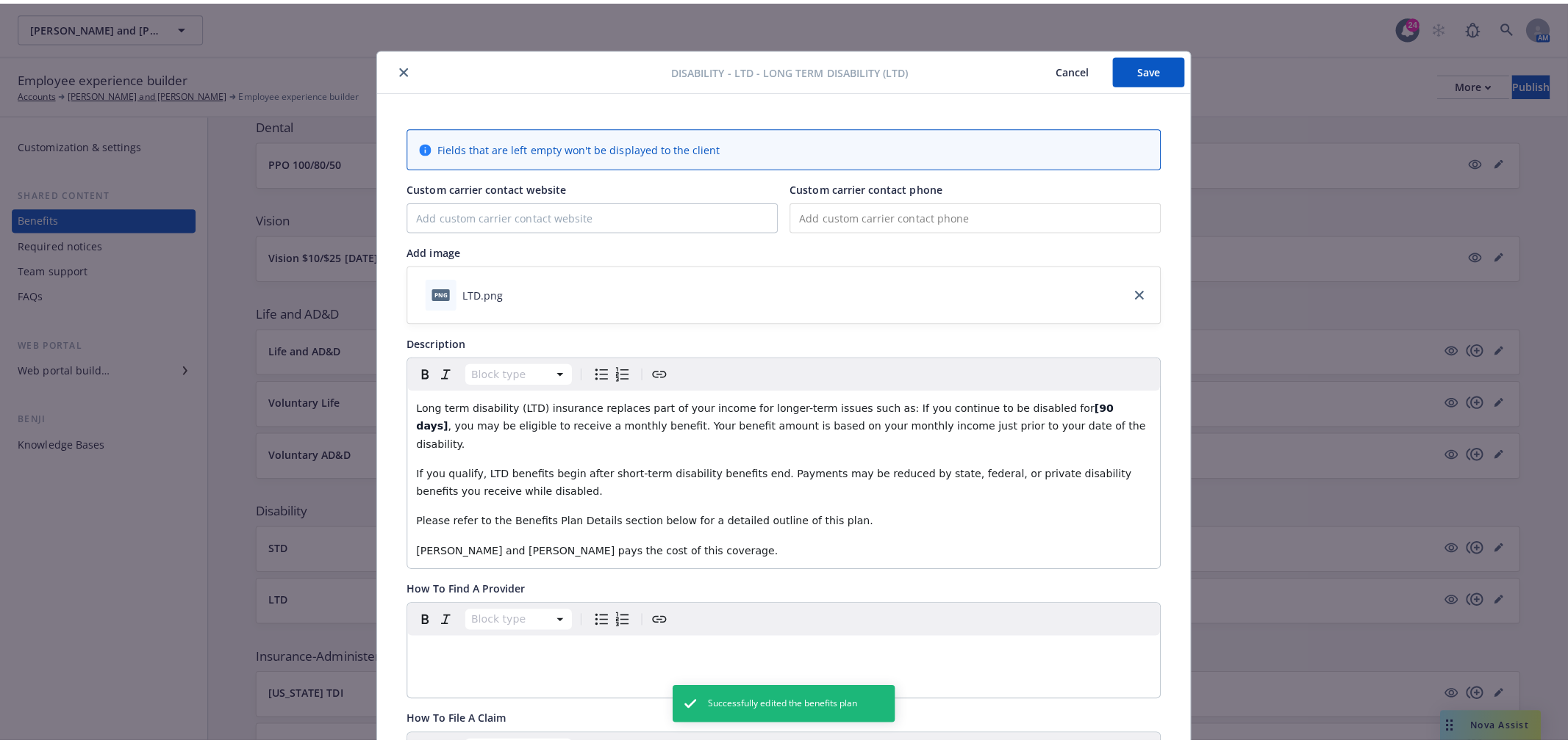
scroll to position [44, 0]
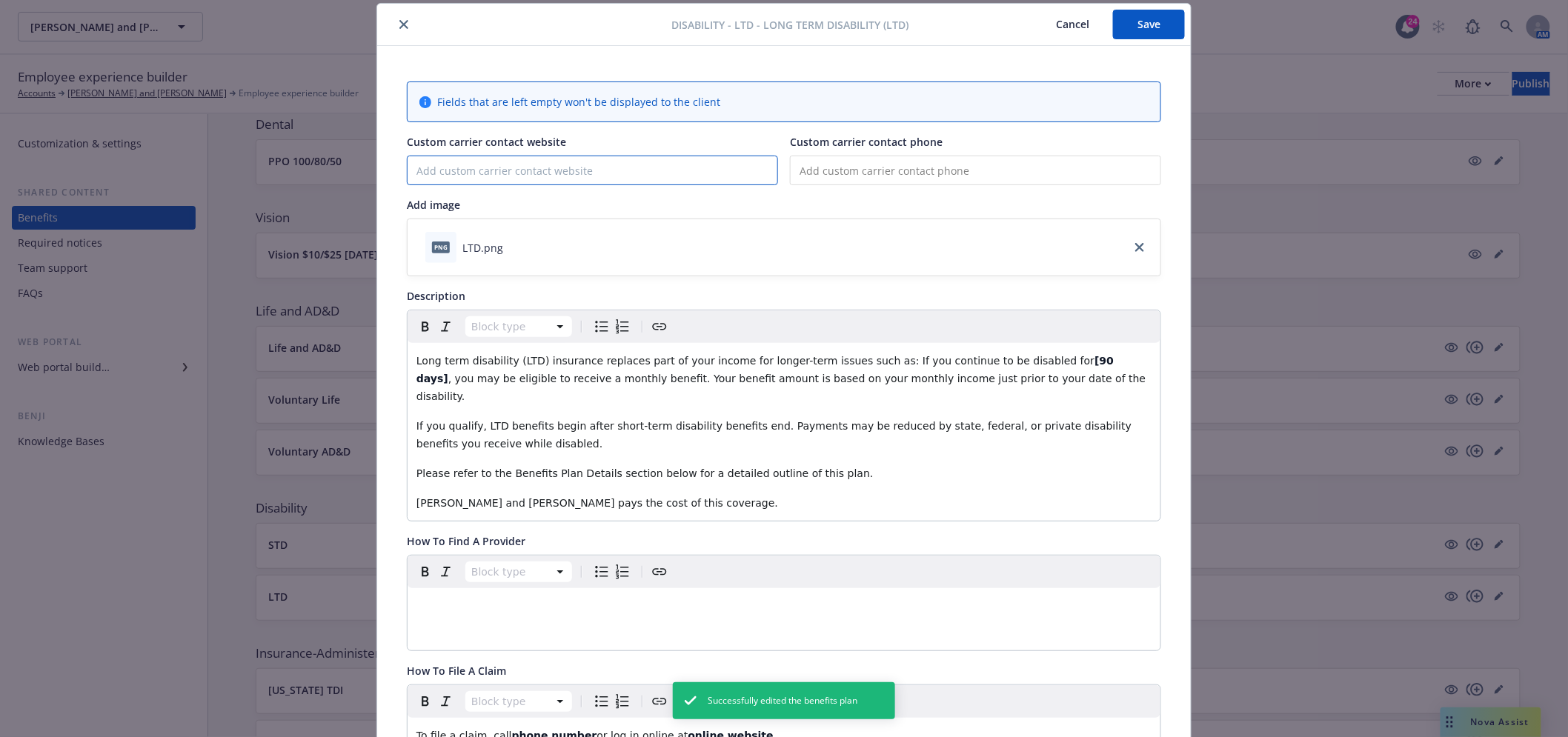
click at [608, 166] on input "Custom carrier contact website" at bounding box center [593, 170] width 370 height 29
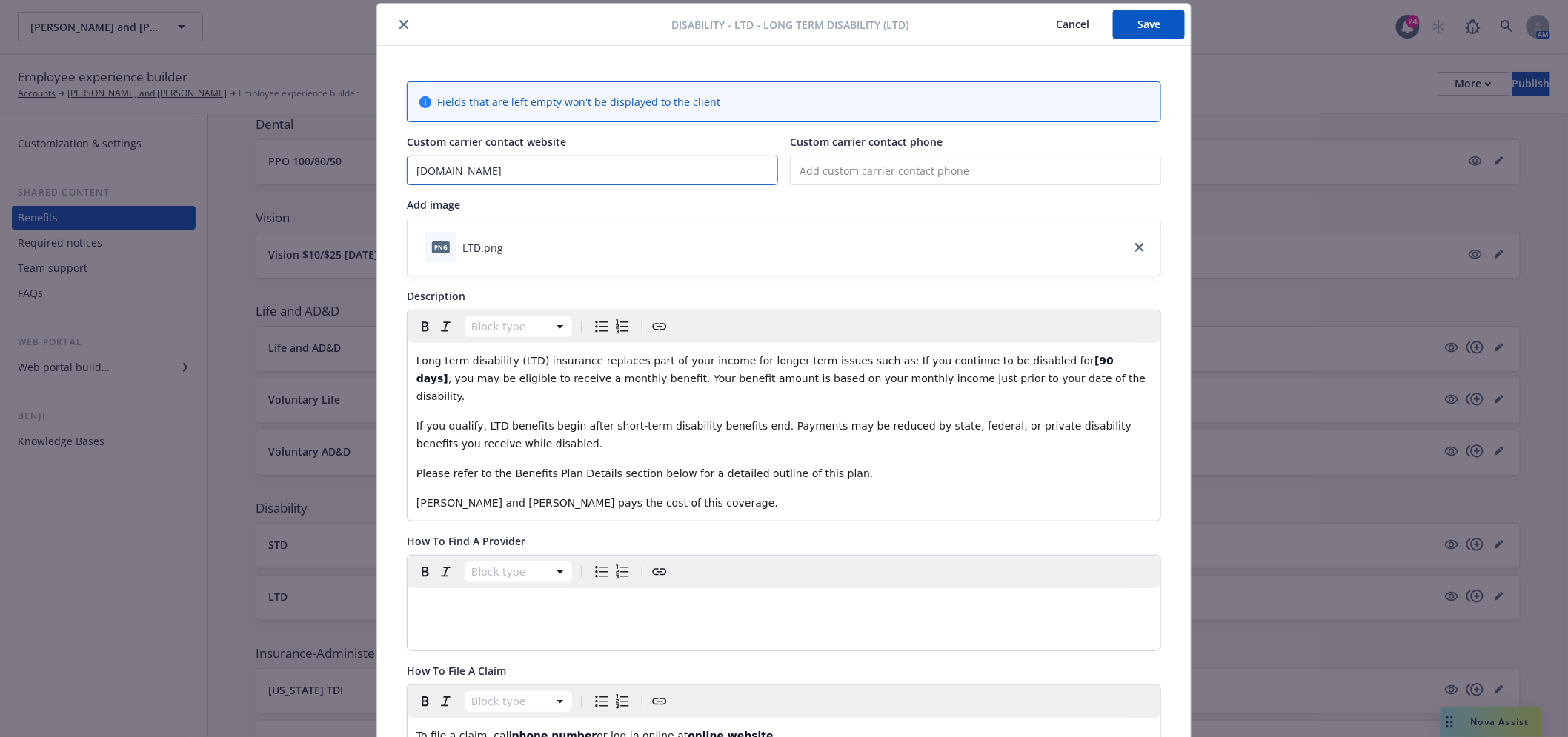
type input "[DOMAIN_NAME]"
click at [1124, 25] on button "Save" at bounding box center [1149, 24] width 71 height 30
click at [402, 30] on button "close" at bounding box center [404, 24] width 18 height 18
